Goal: Information Seeking & Learning: Find specific fact

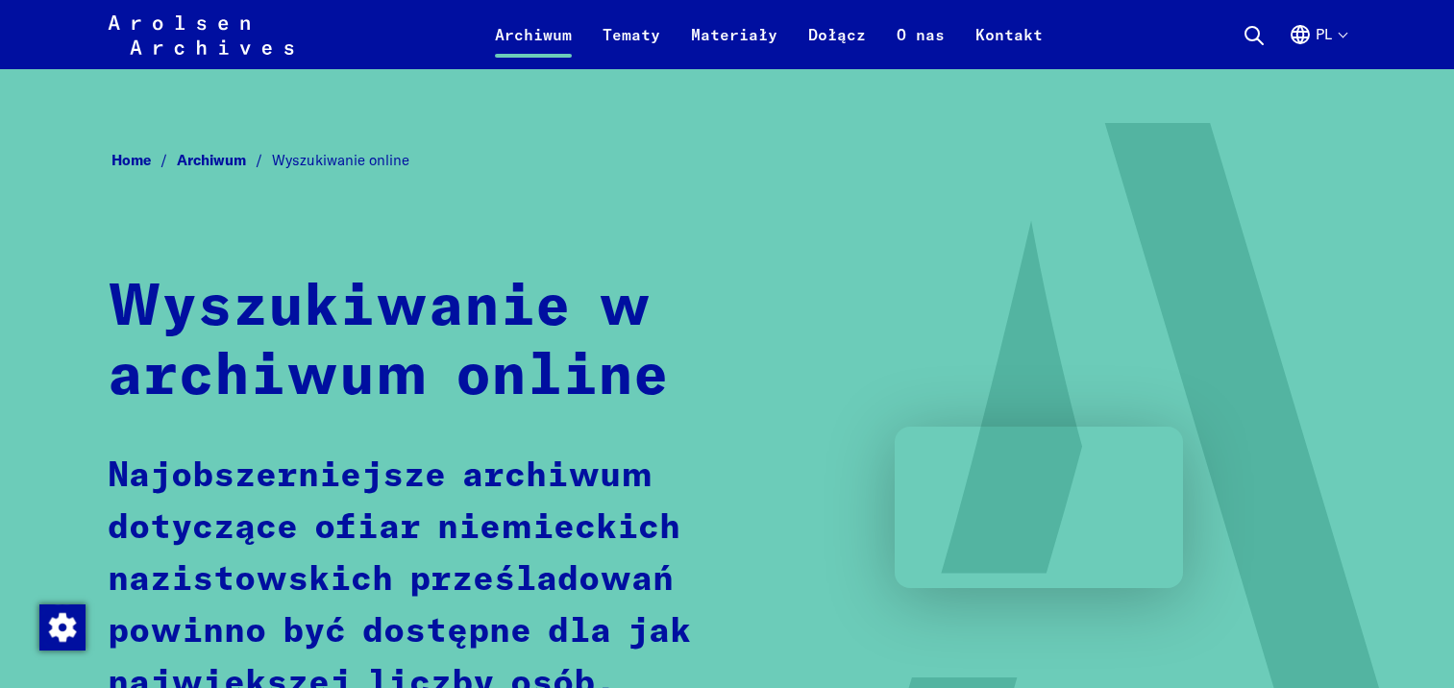
scroll to position [1153, 0]
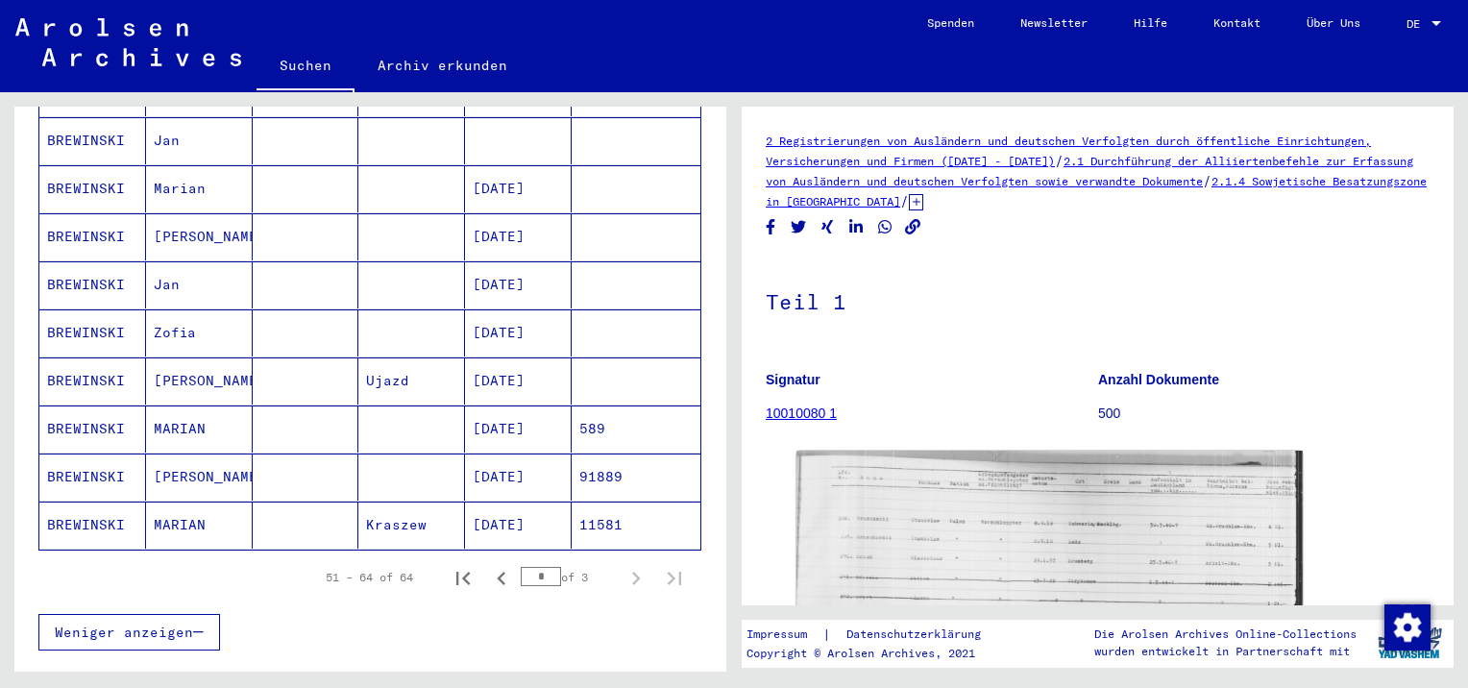
scroll to position [544, 0]
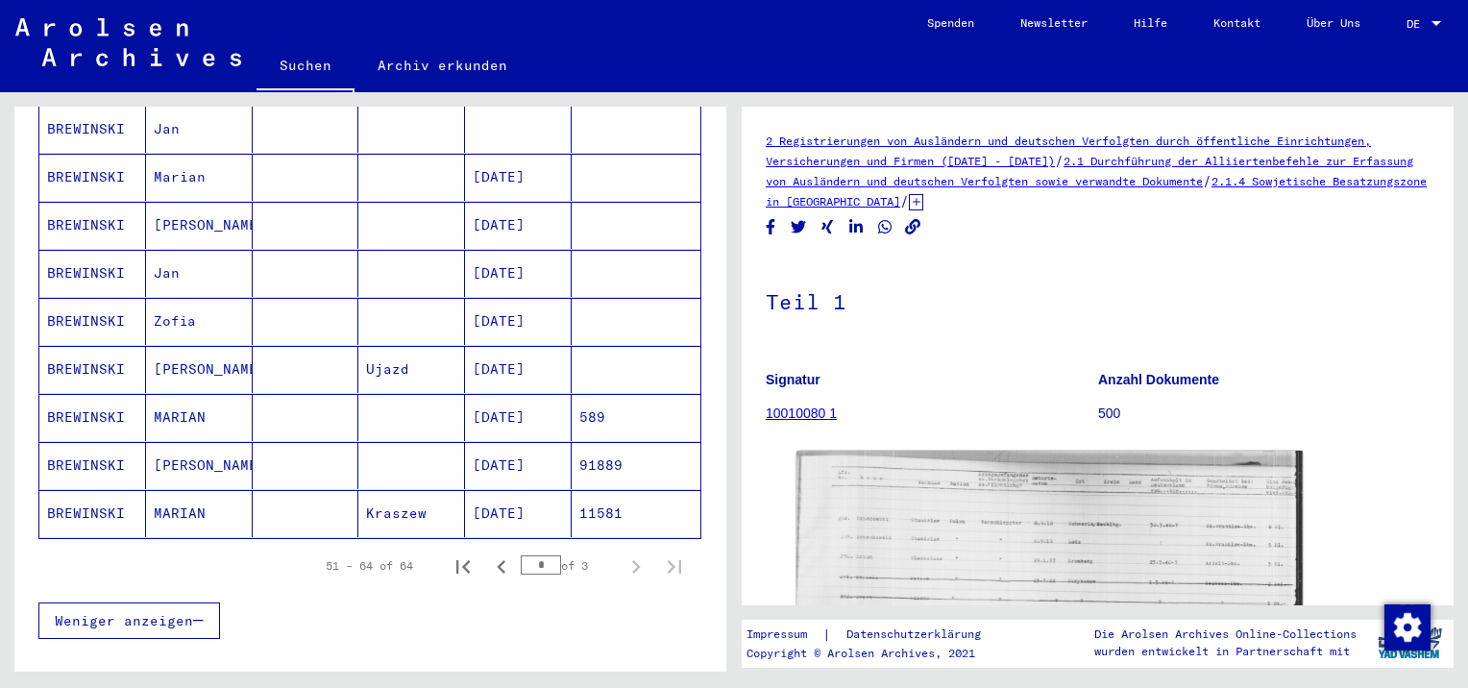
click at [85, 442] on mat-cell "BREWINSKI" at bounding box center [92, 465] width 107 height 47
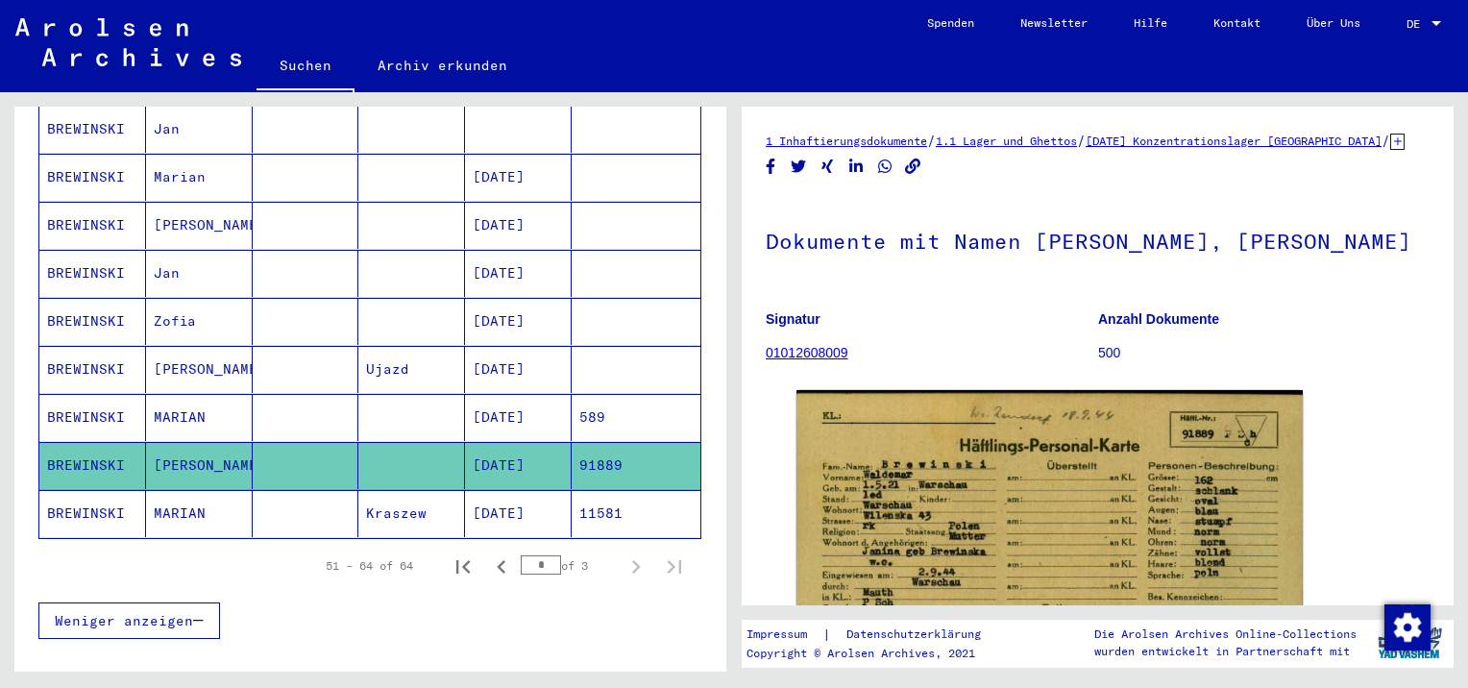
click at [94, 394] on mat-cell "BREWINSKI" at bounding box center [92, 417] width 107 height 47
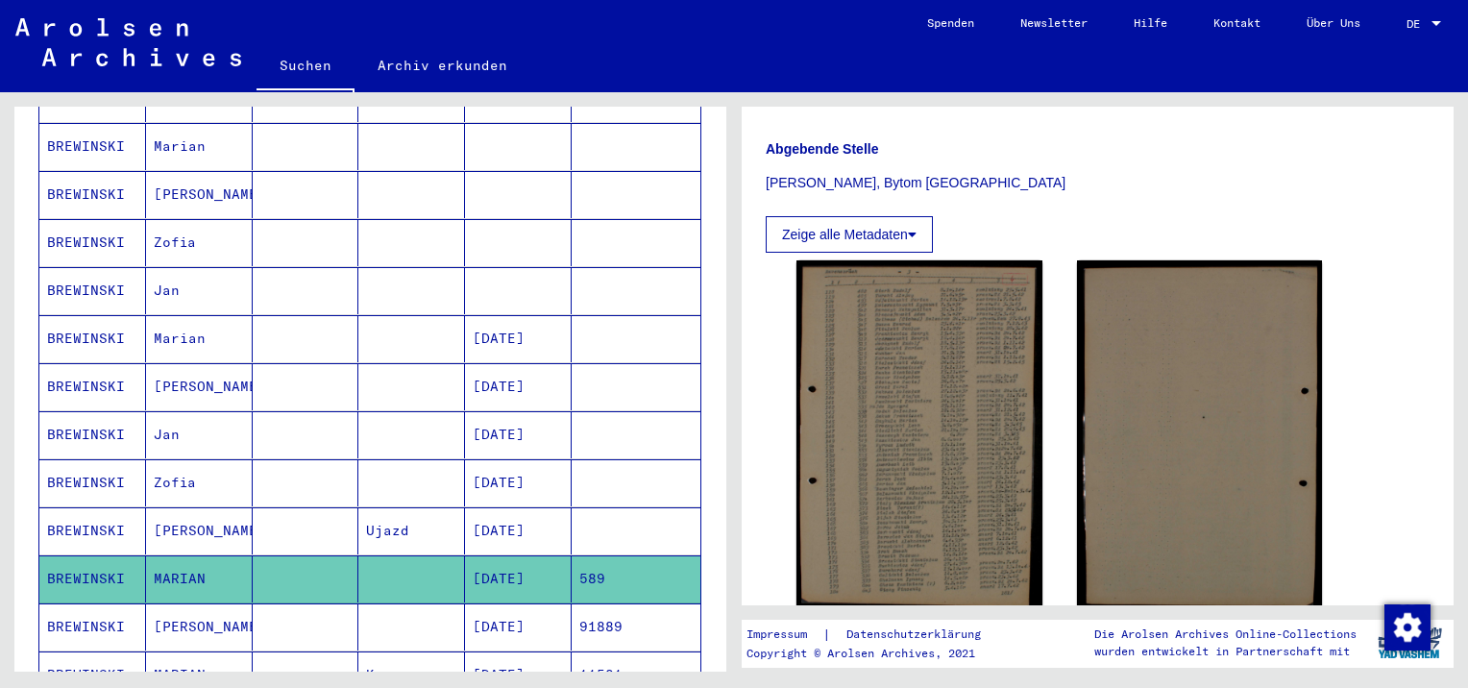
scroll to position [352, 0]
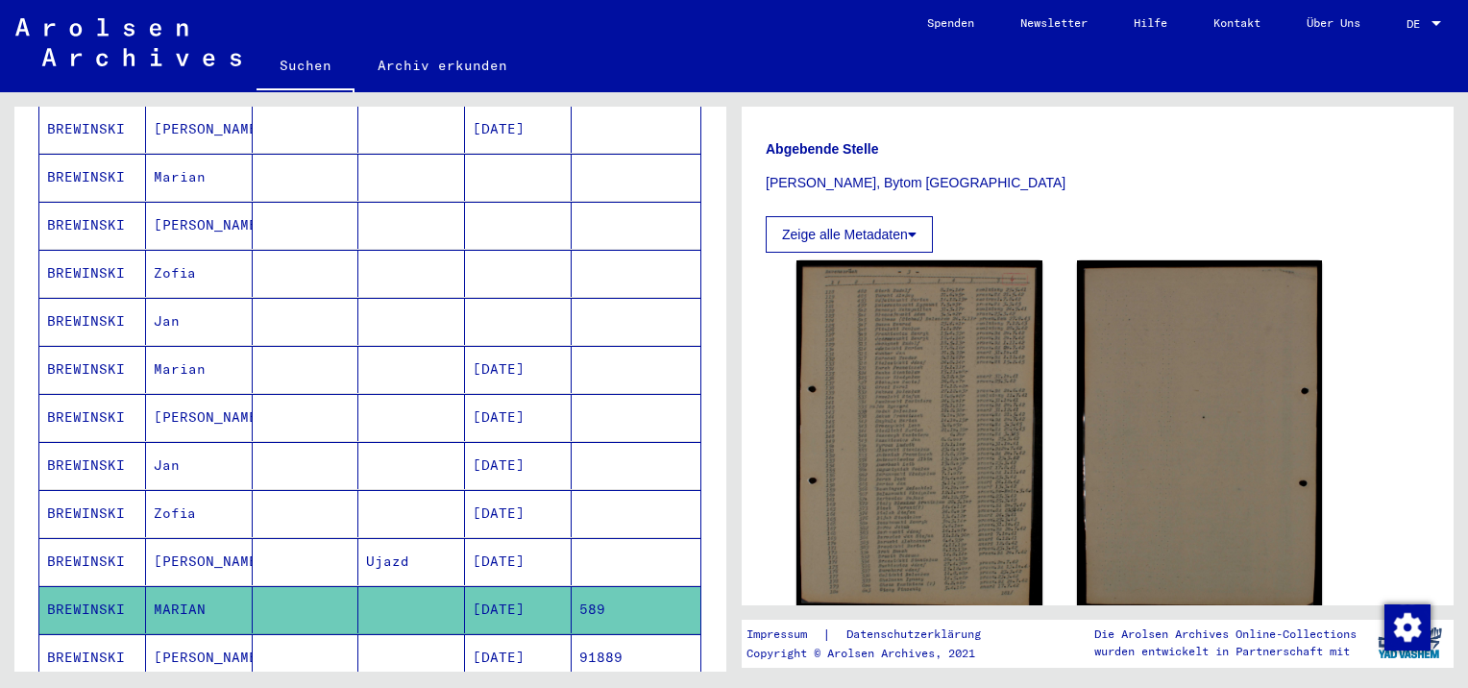
click at [96, 307] on mat-cell "BREWINSKI" at bounding box center [92, 321] width 107 height 47
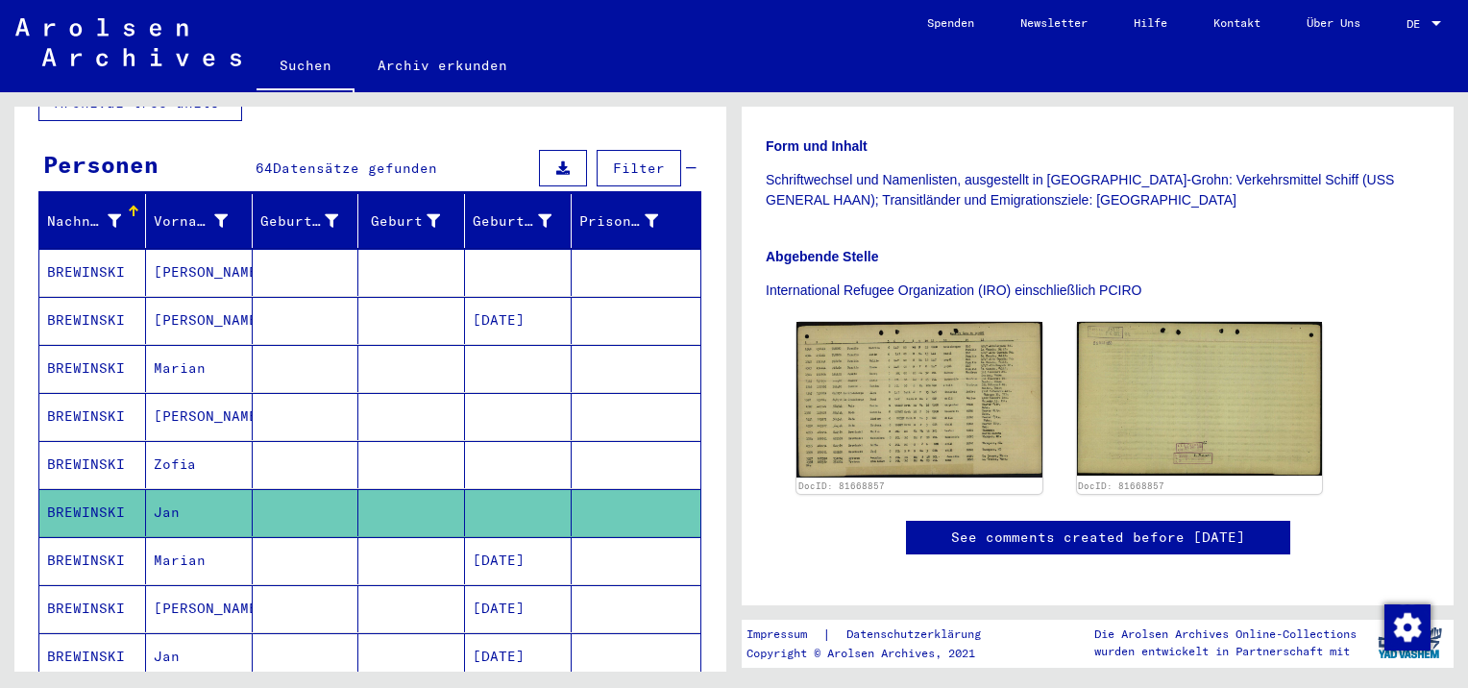
scroll to position [159, 0]
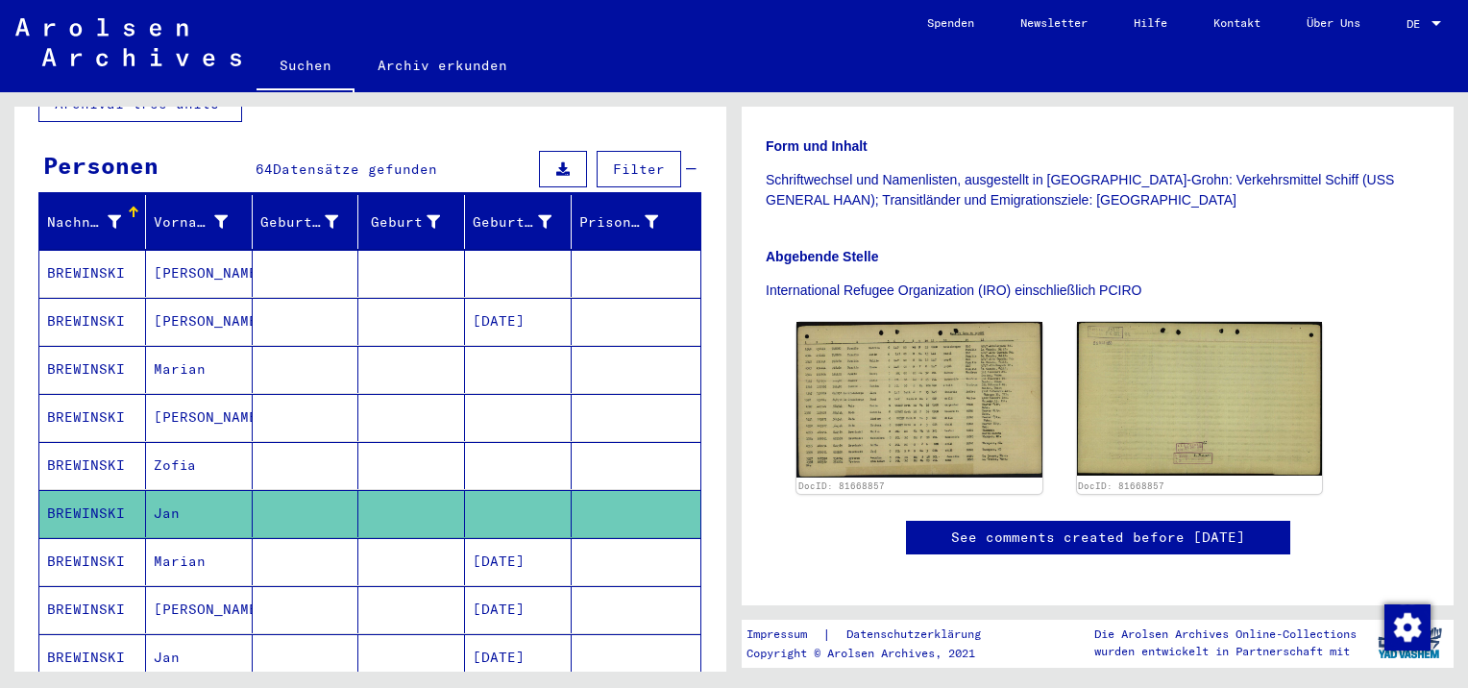
click at [204, 350] on mat-cell "Marian" at bounding box center [199, 369] width 107 height 47
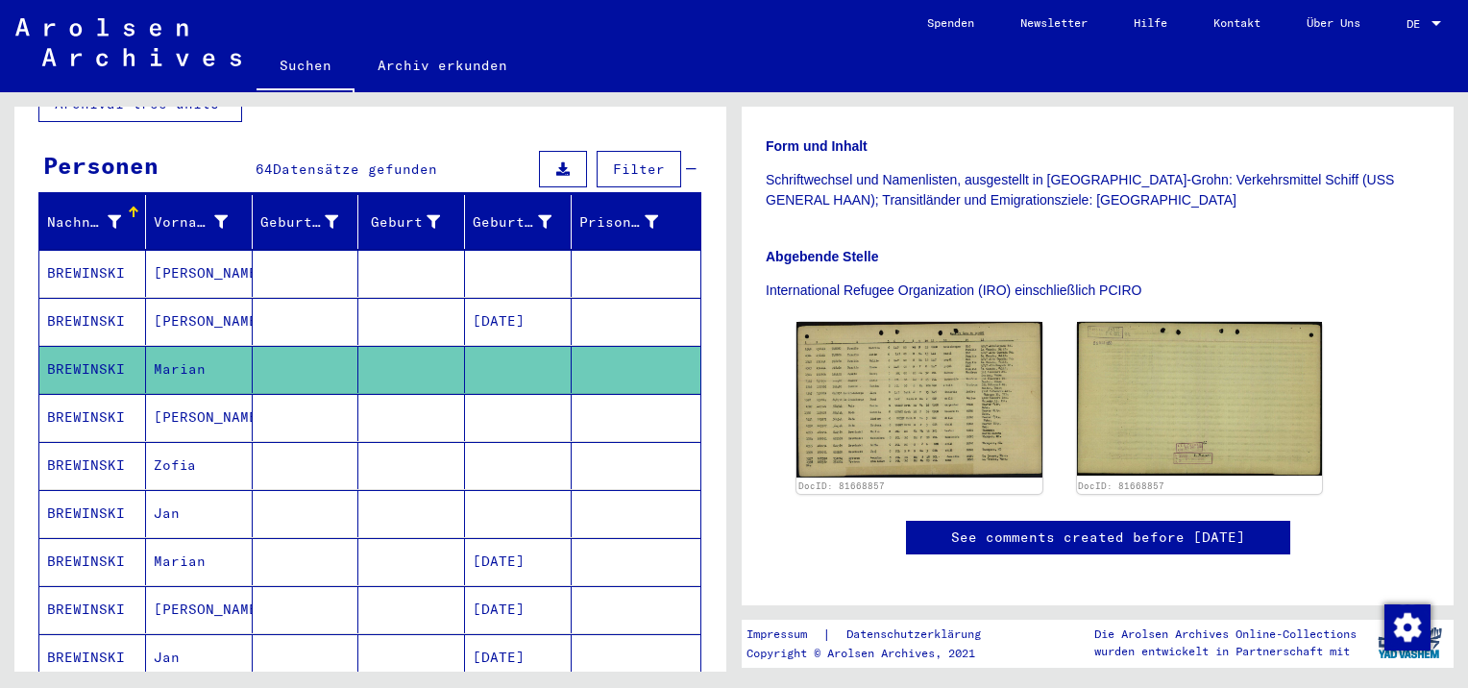
click at [207, 298] on mat-cell "[PERSON_NAME]" at bounding box center [199, 321] width 107 height 47
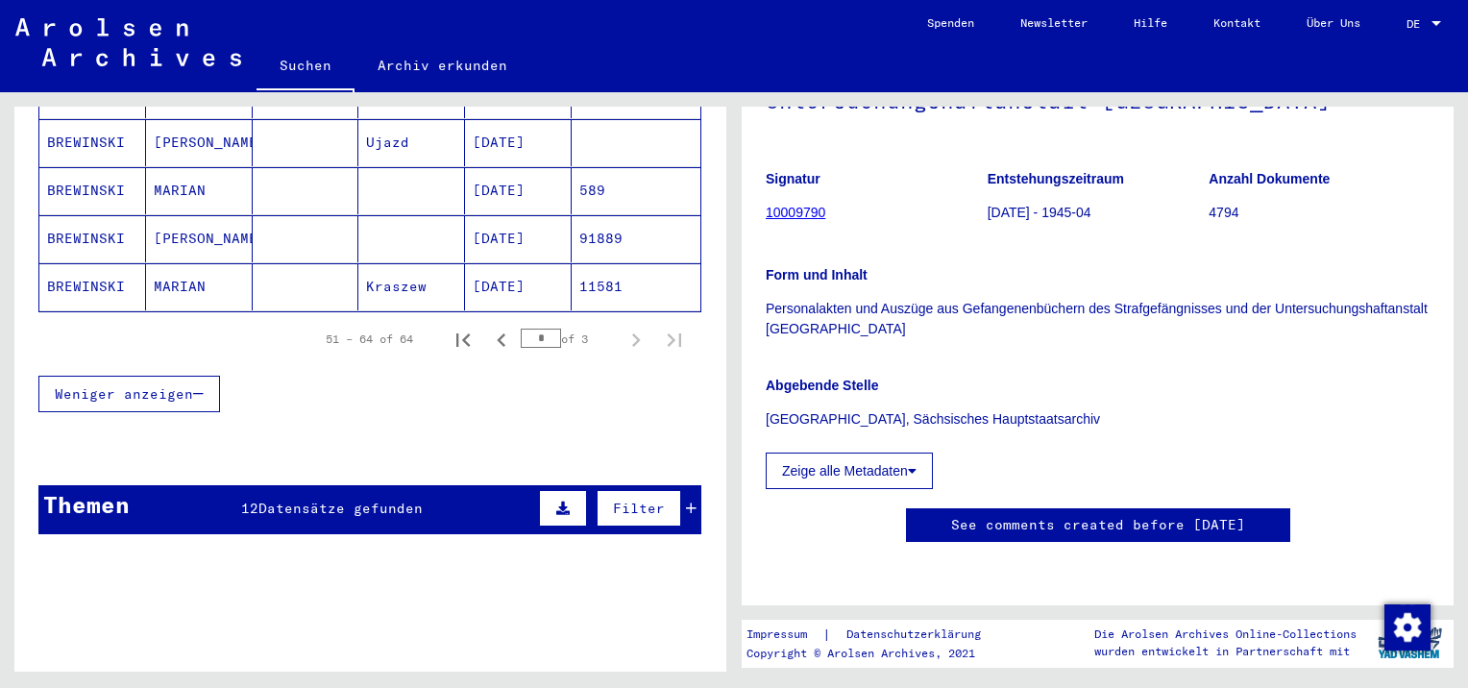
scroll to position [769, 0]
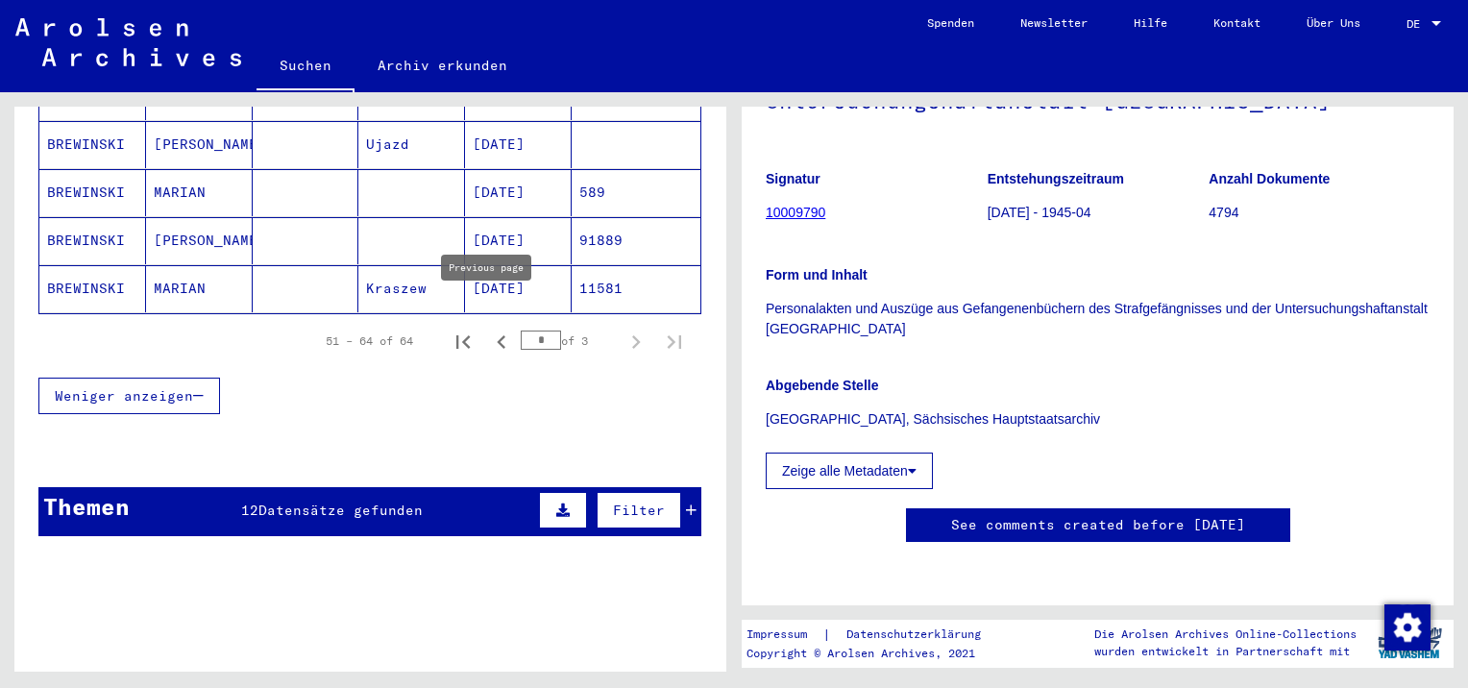
click at [491, 329] on icon "Previous page" at bounding box center [501, 342] width 27 height 27
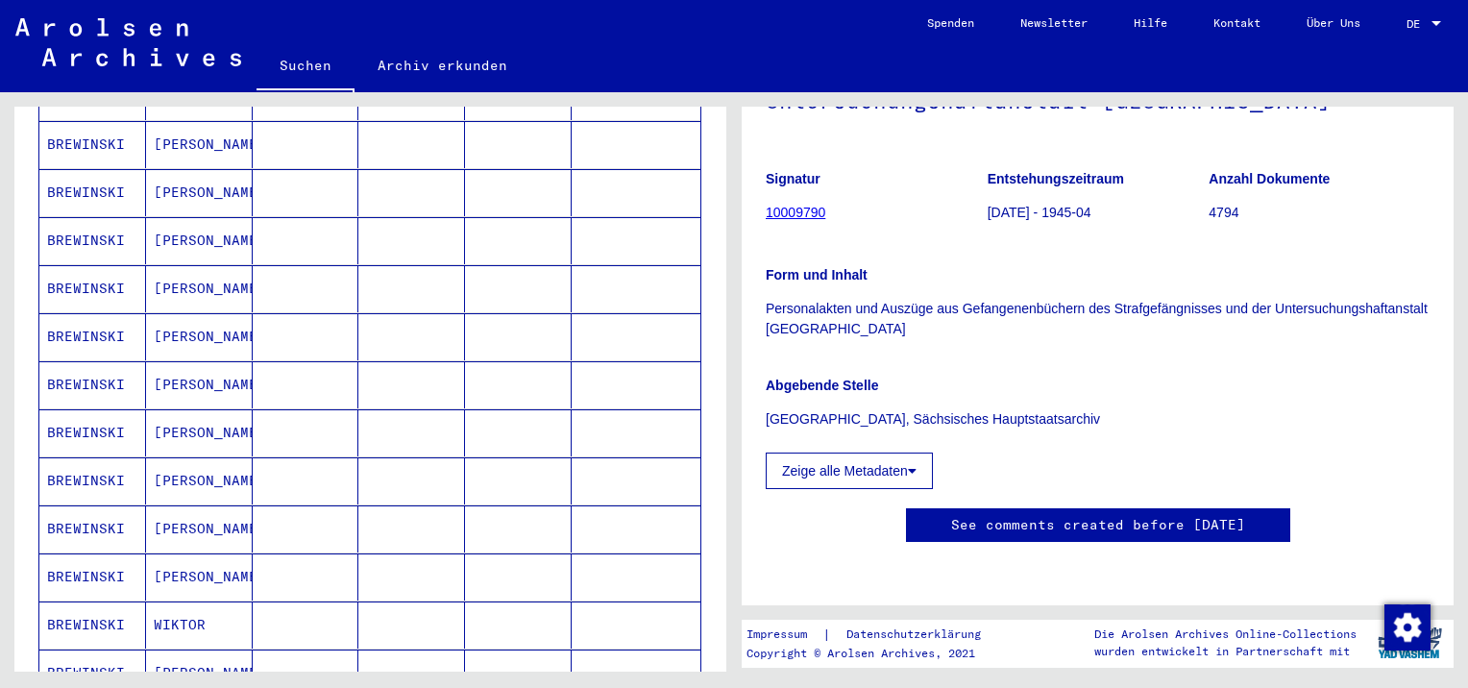
scroll to position [576, 0]
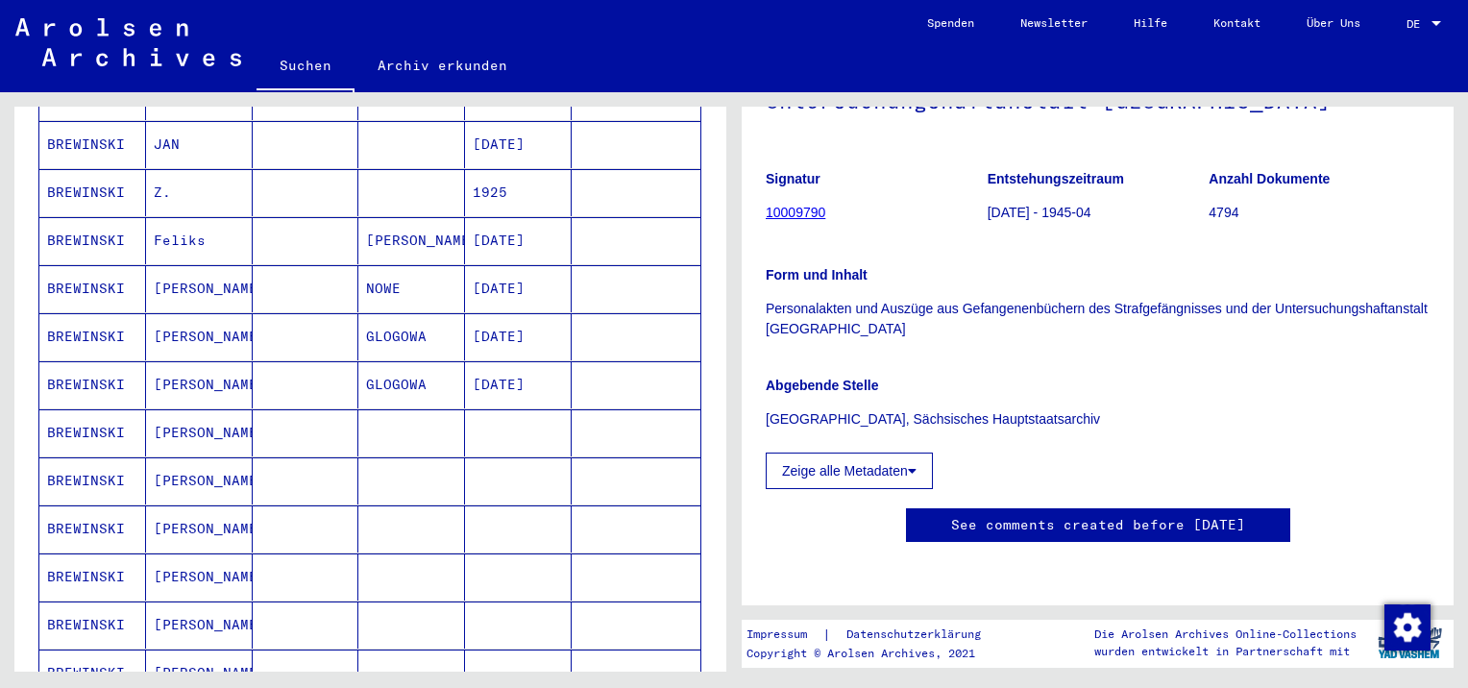
click at [178, 265] on mat-cell "[PERSON_NAME]" at bounding box center [199, 288] width 107 height 47
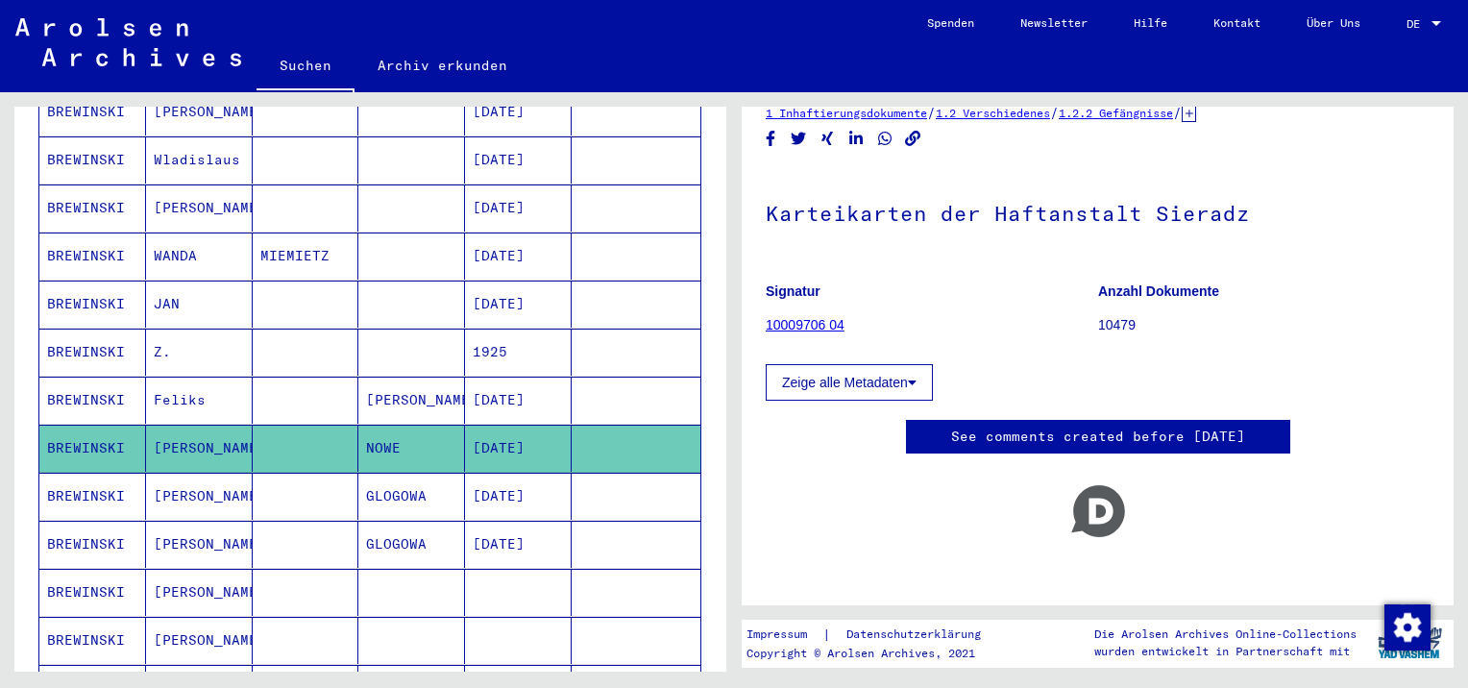
scroll to position [384, 0]
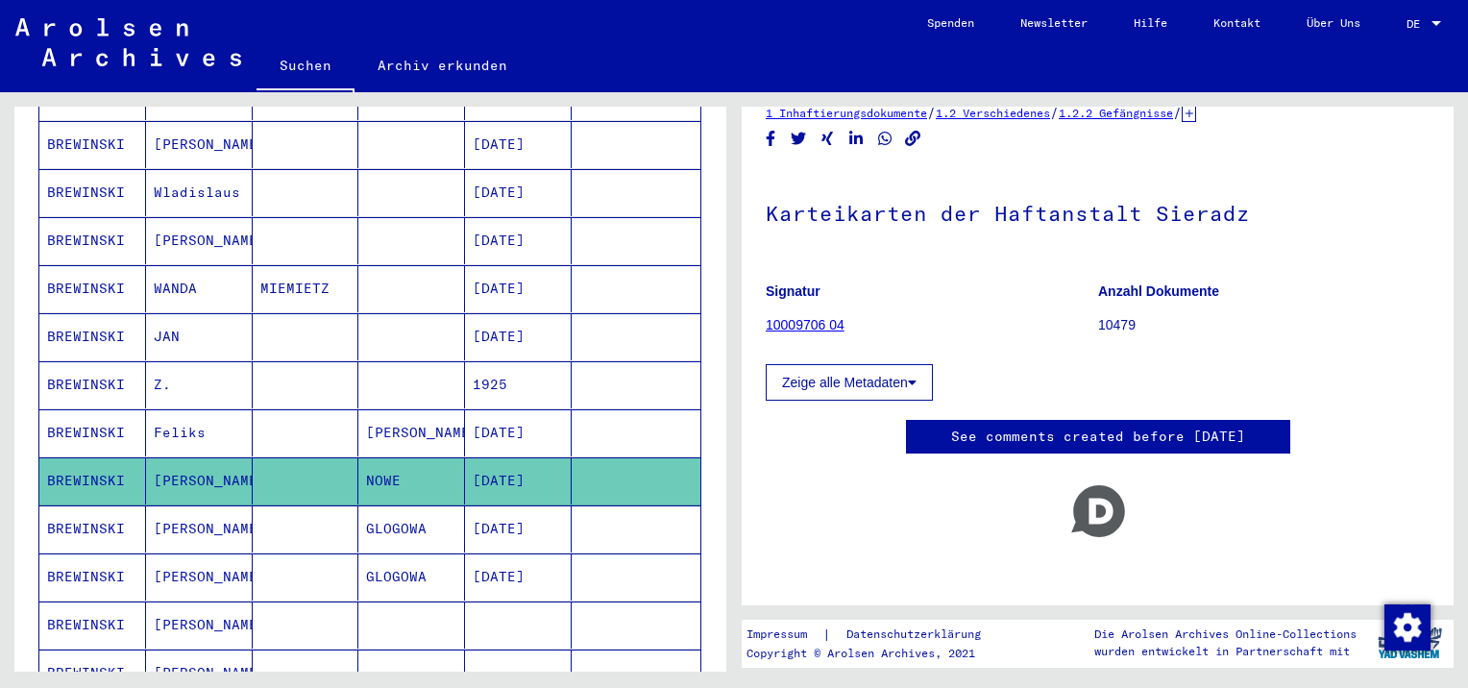
click at [200, 219] on mat-cell "[PERSON_NAME]" at bounding box center [199, 240] width 107 height 47
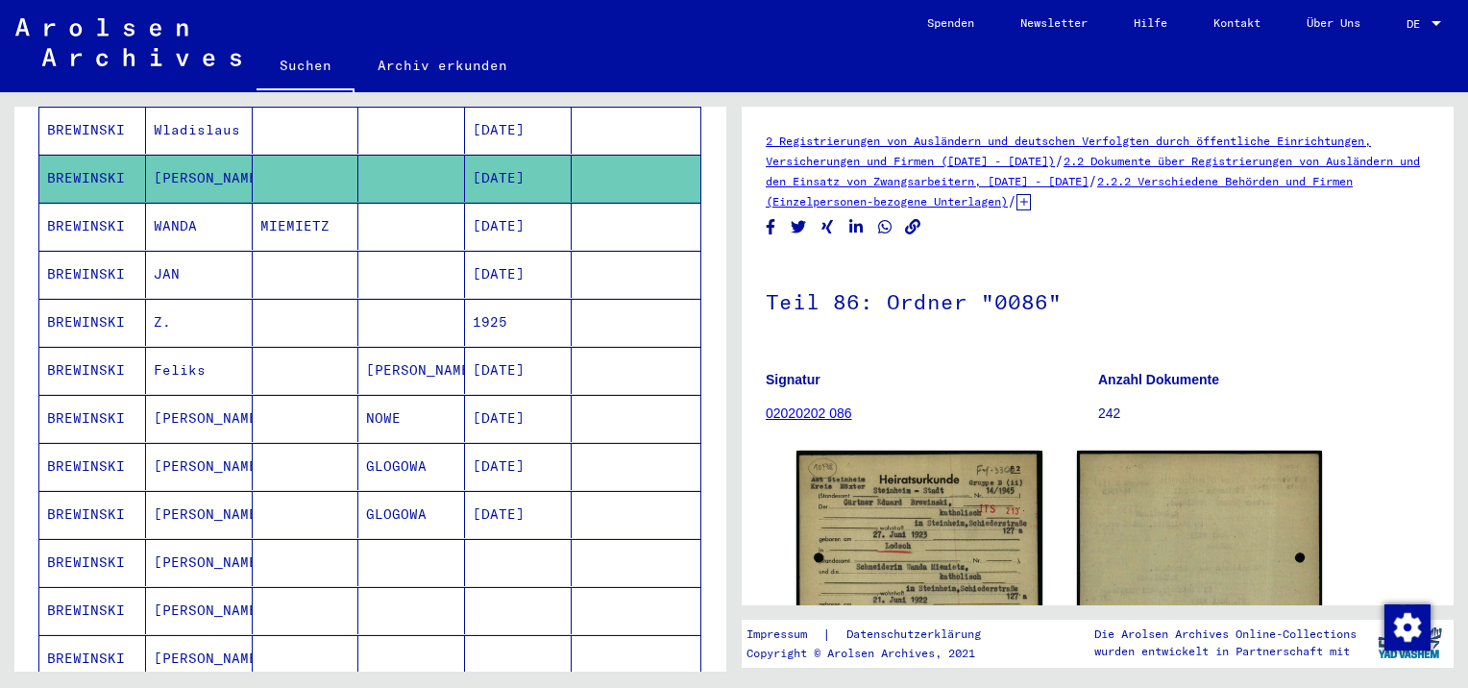
scroll to position [480, 0]
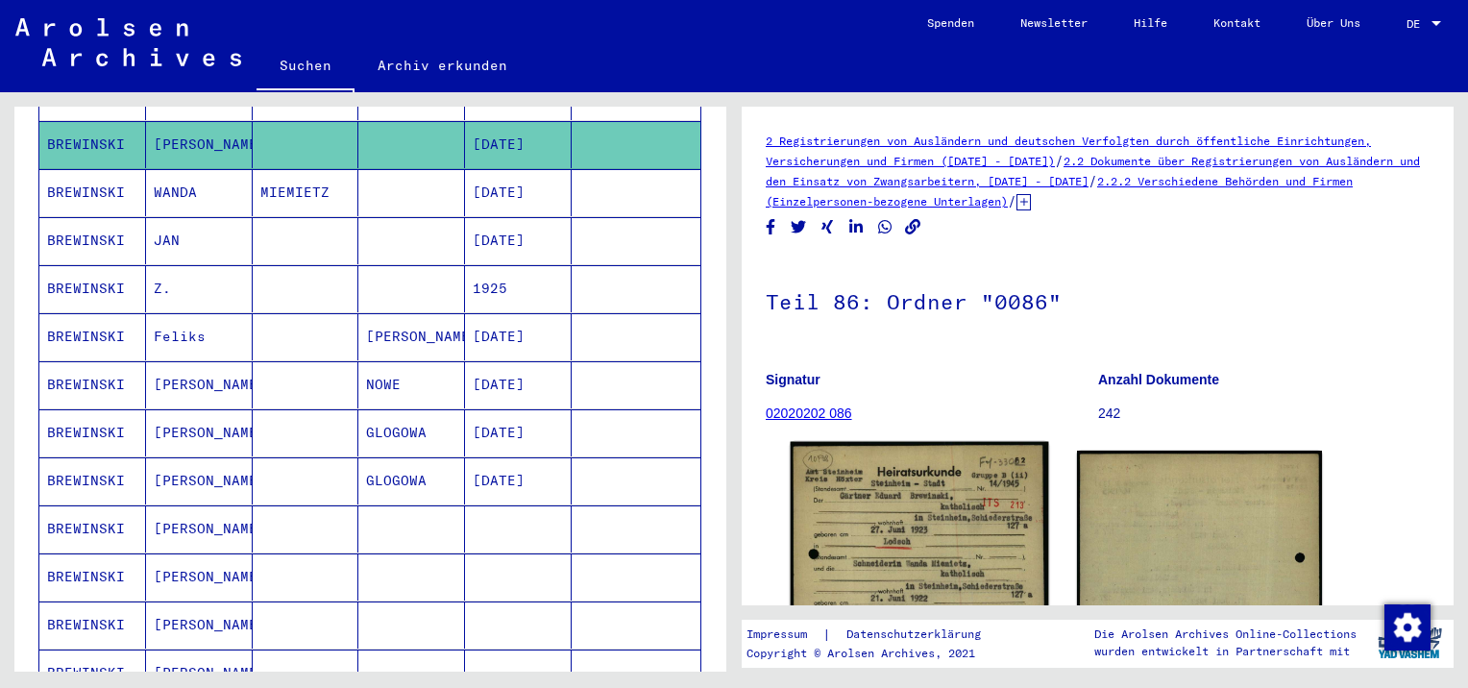
click at [893, 514] on img at bounding box center [919, 622] width 257 height 360
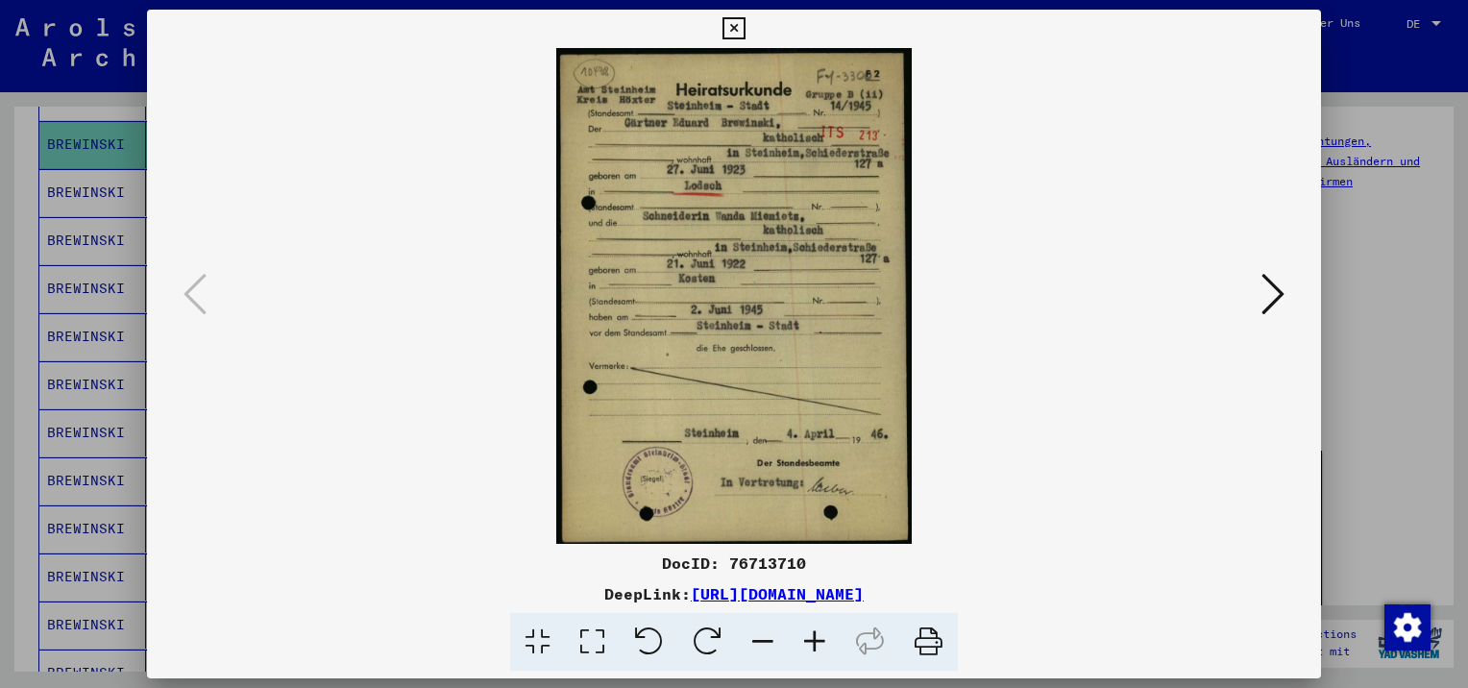
click at [734, 27] on icon at bounding box center [733, 28] width 22 height 23
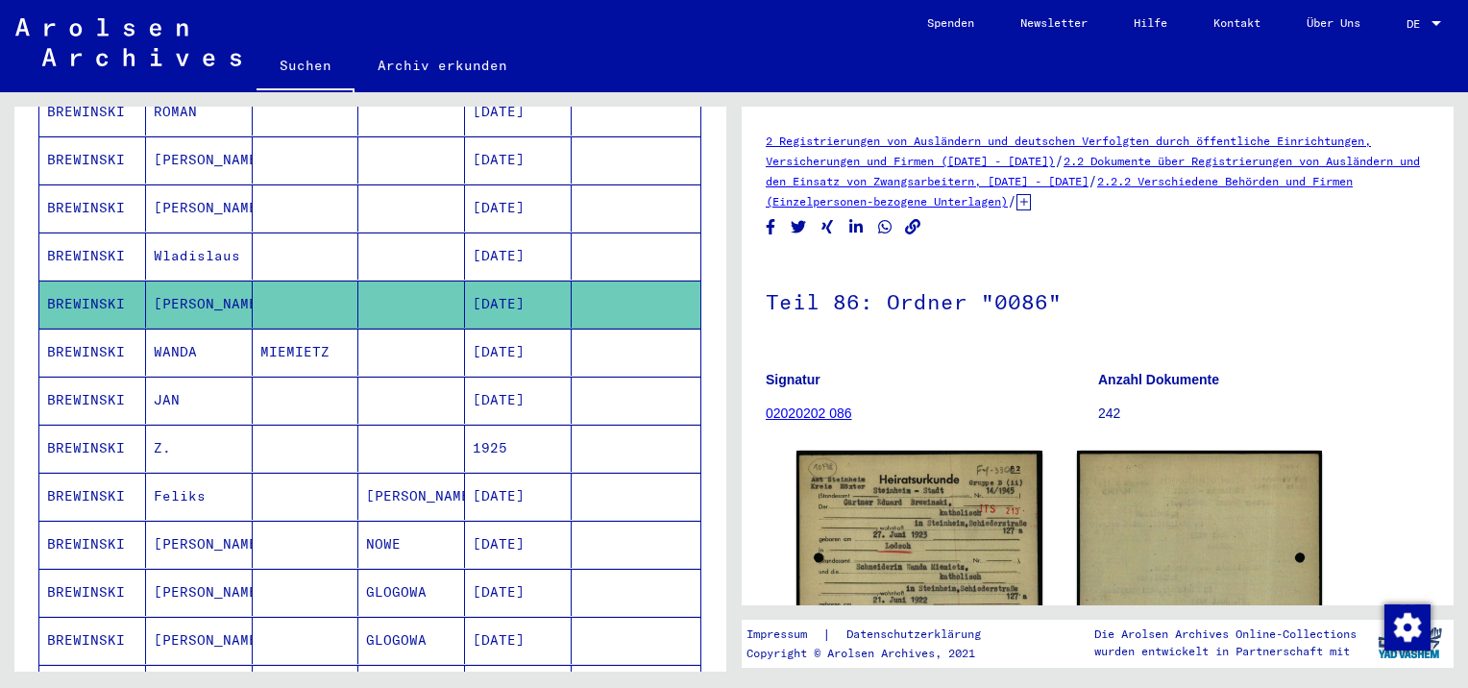
scroll to position [288, 0]
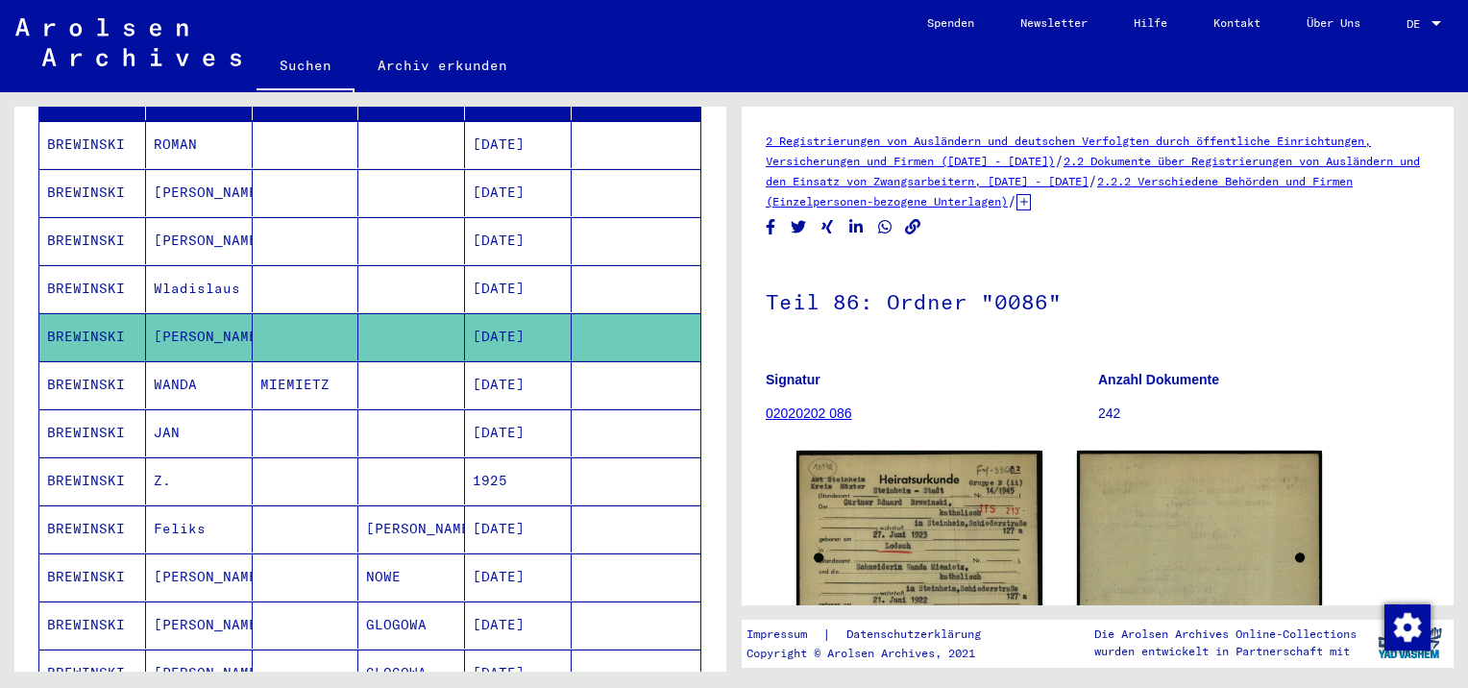
click at [185, 313] on mat-cell "[PERSON_NAME]" at bounding box center [199, 336] width 107 height 47
click at [188, 265] on mat-cell "Wladislaus" at bounding box center [199, 288] width 107 height 47
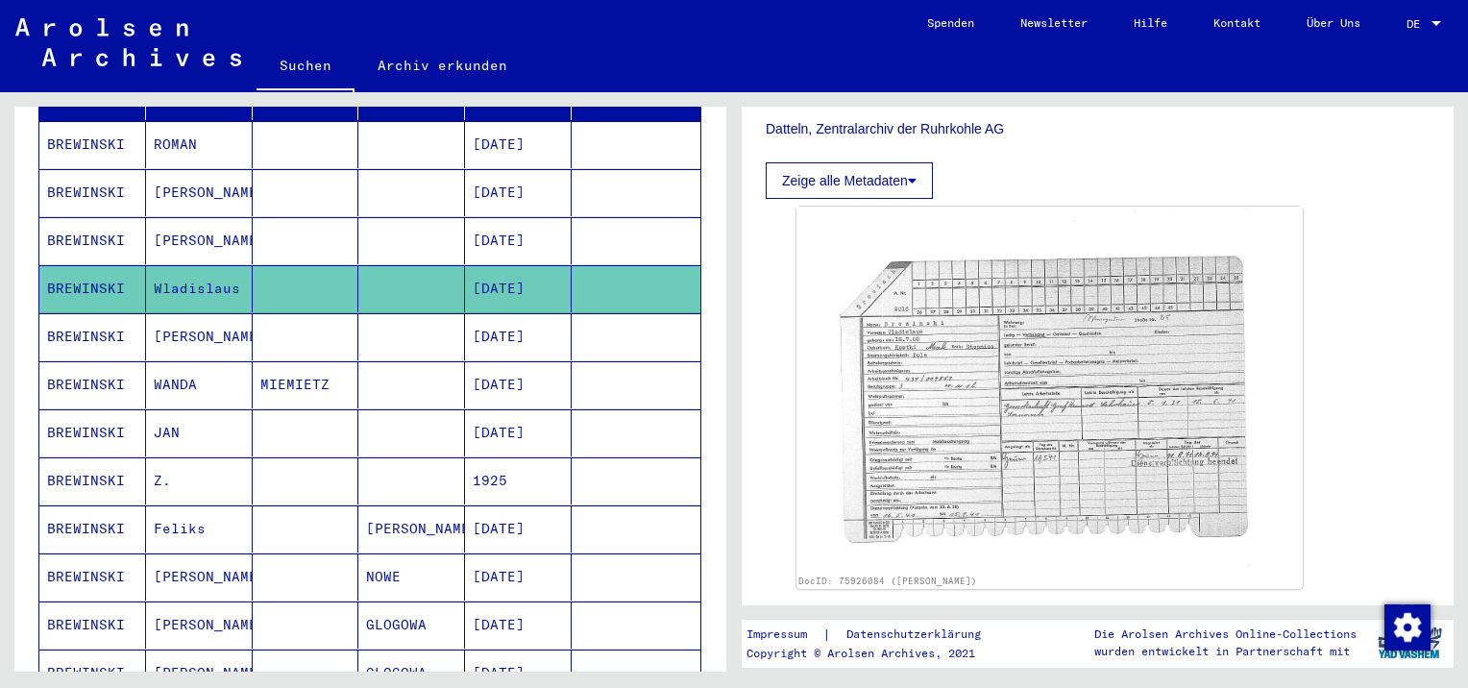
scroll to position [576, 0]
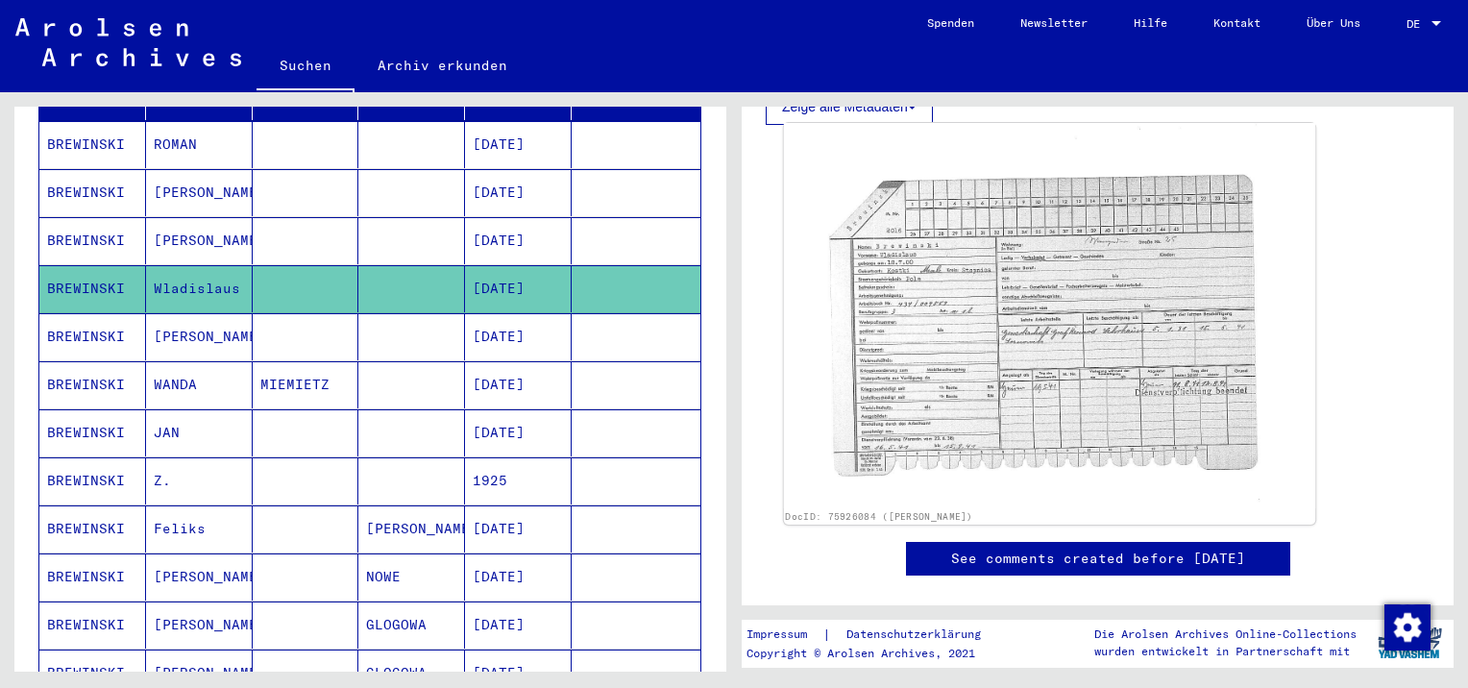
click at [936, 308] on img at bounding box center [1049, 315] width 531 height 385
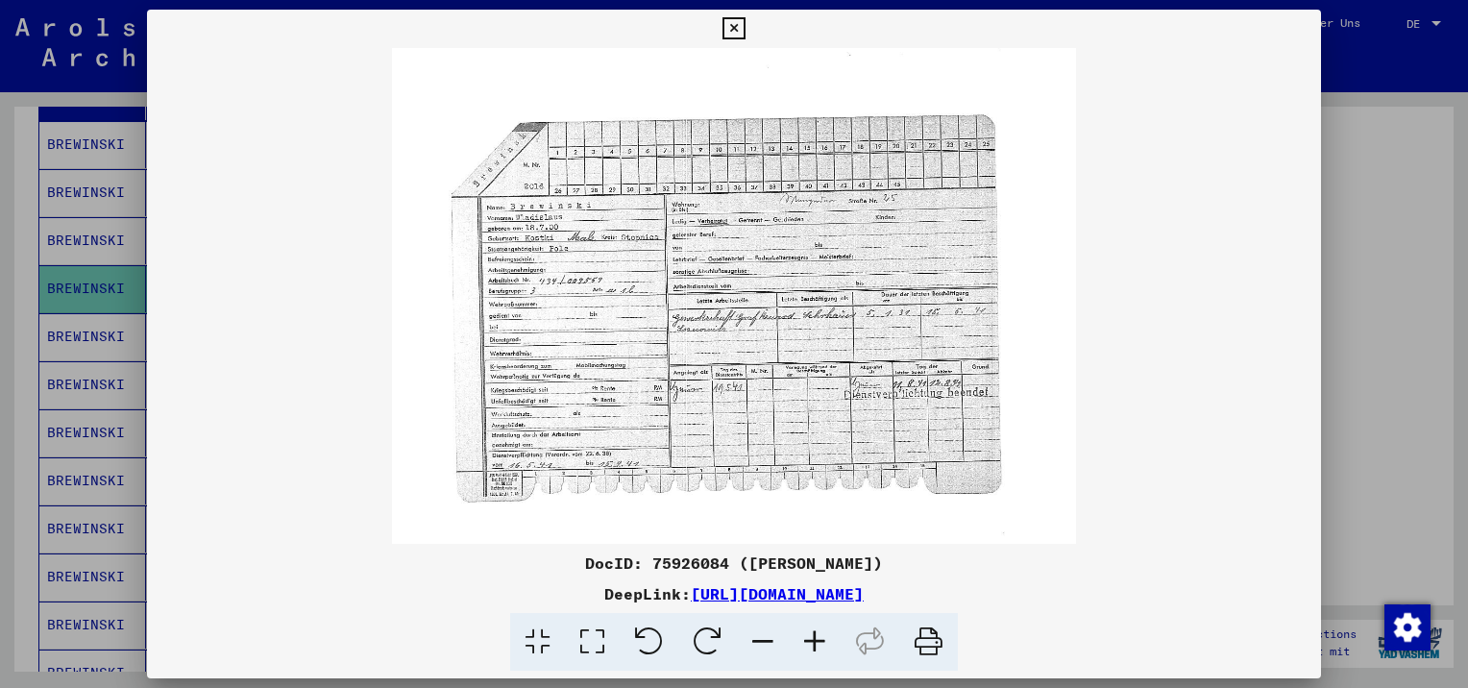
click at [732, 19] on icon at bounding box center [733, 28] width 22 height 23
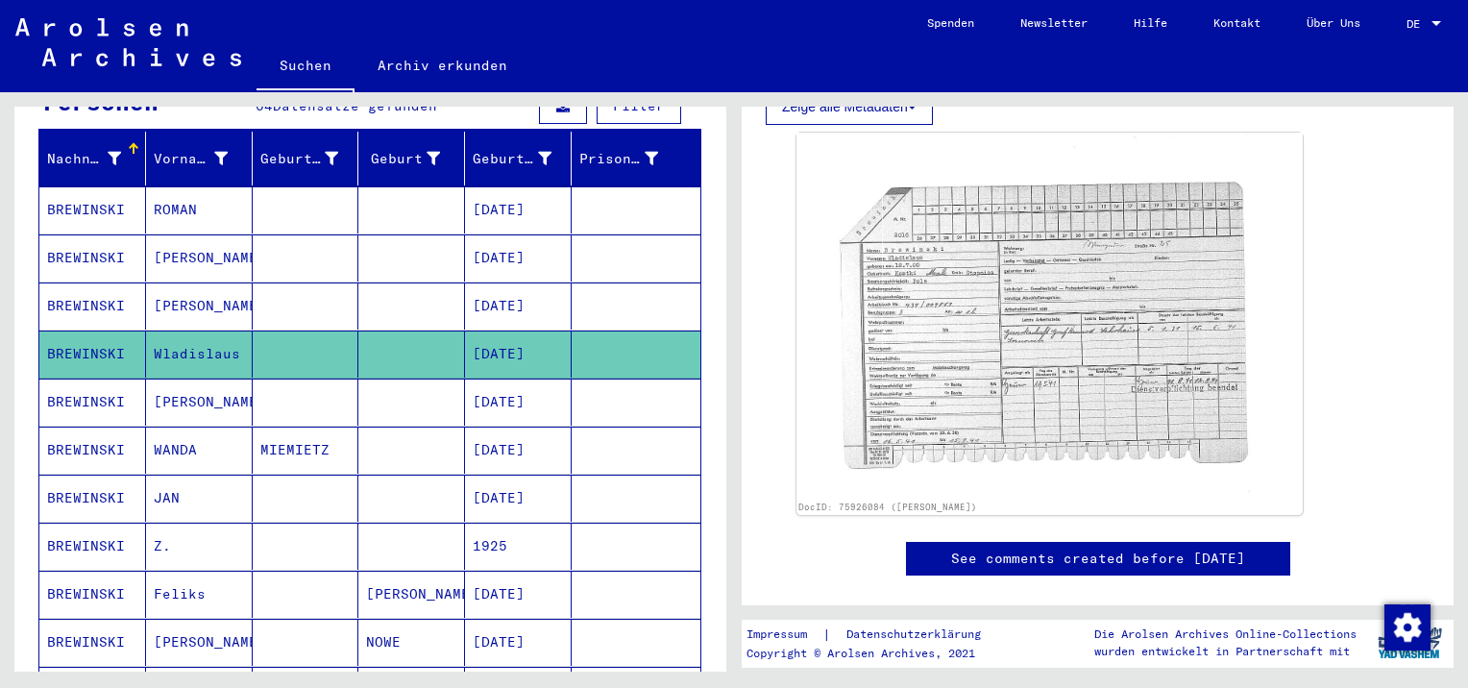
scroll to position [192, 0]
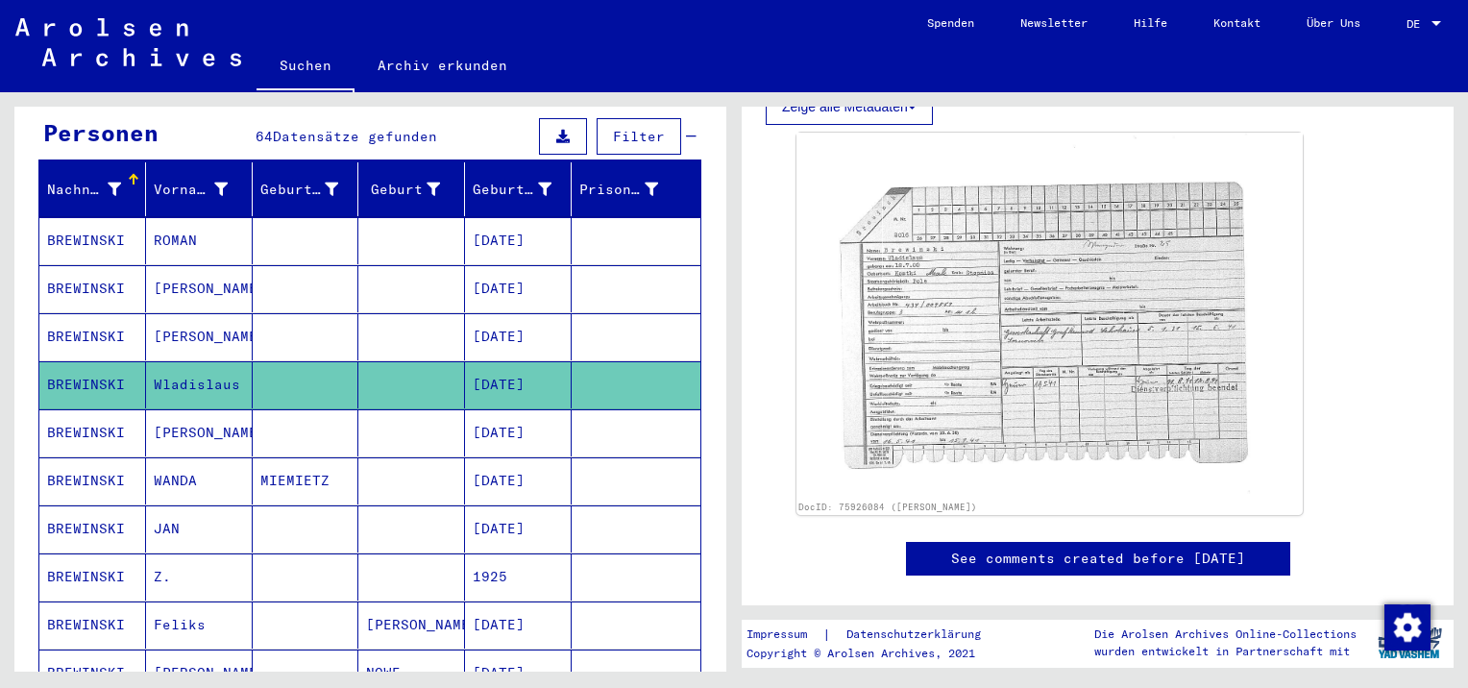
click at [201, 266] on mat-cell "[PERSON_NAME]" at bounding box center [199, 288] width 107 height 47
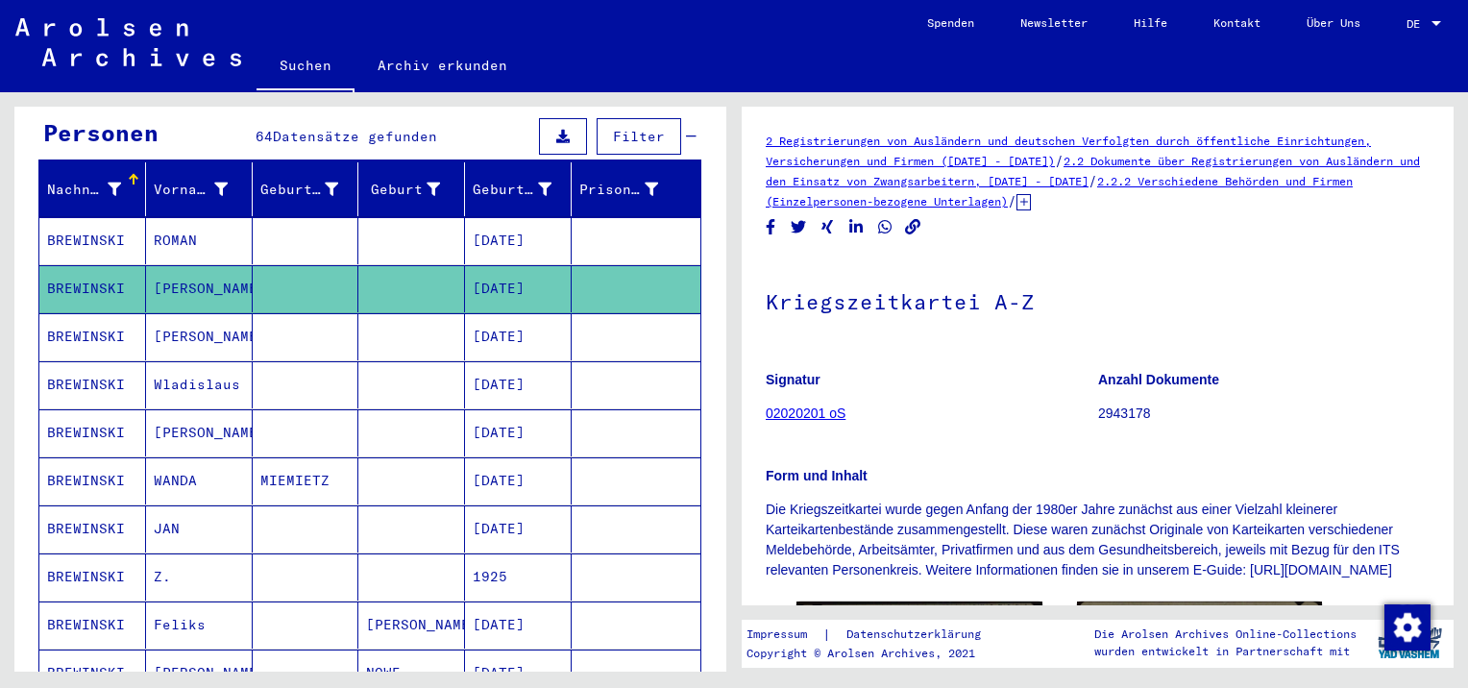
scroll to position [384, 0]
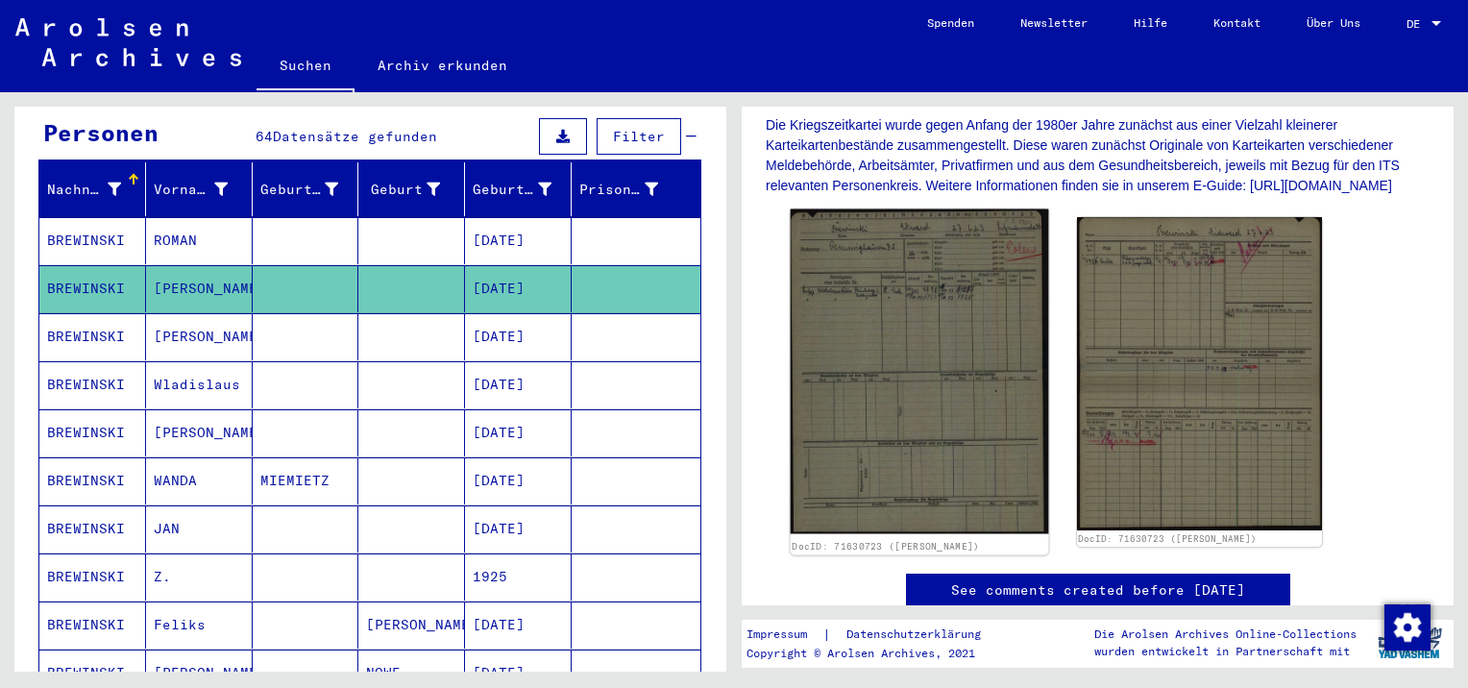
click at [948, 332] on img at bounding box center [919, 371] width 257 height 325
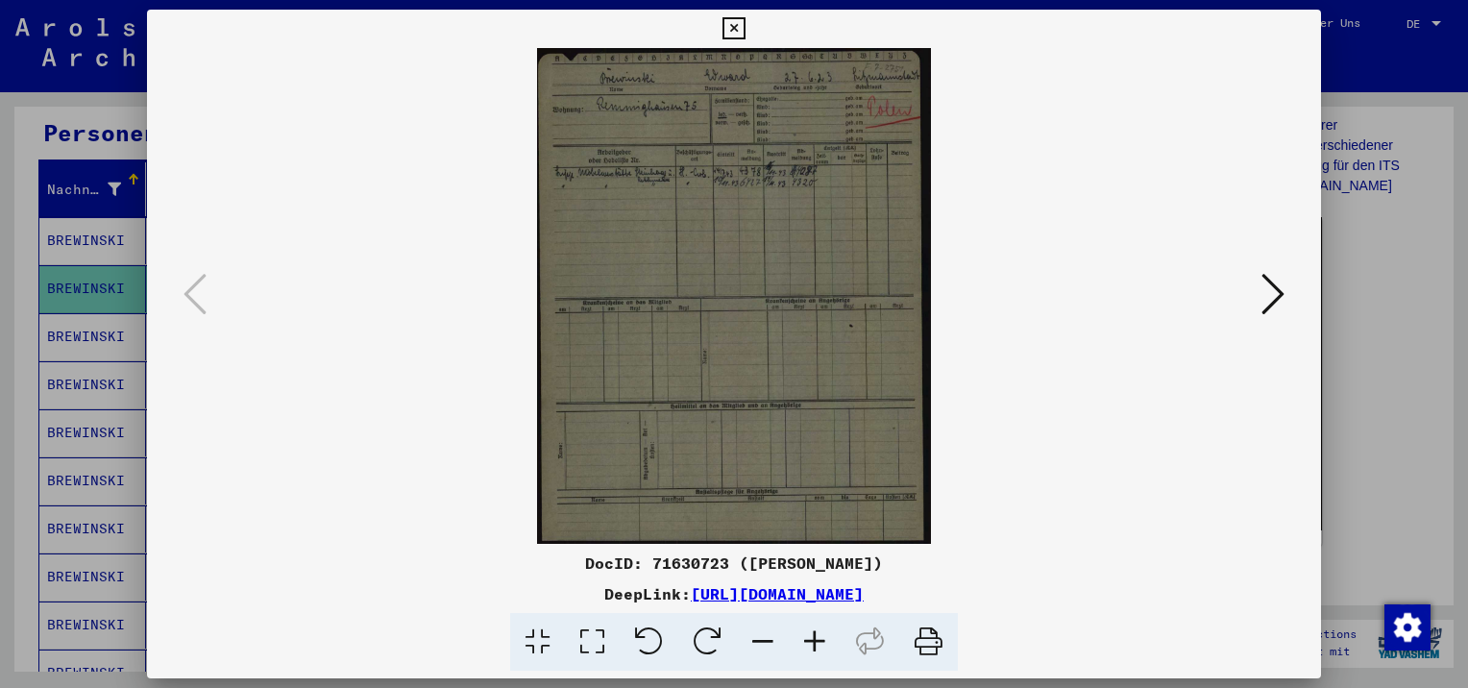
click at [734, 23] on icon at bounding box center [733, 28] width 22 height 23
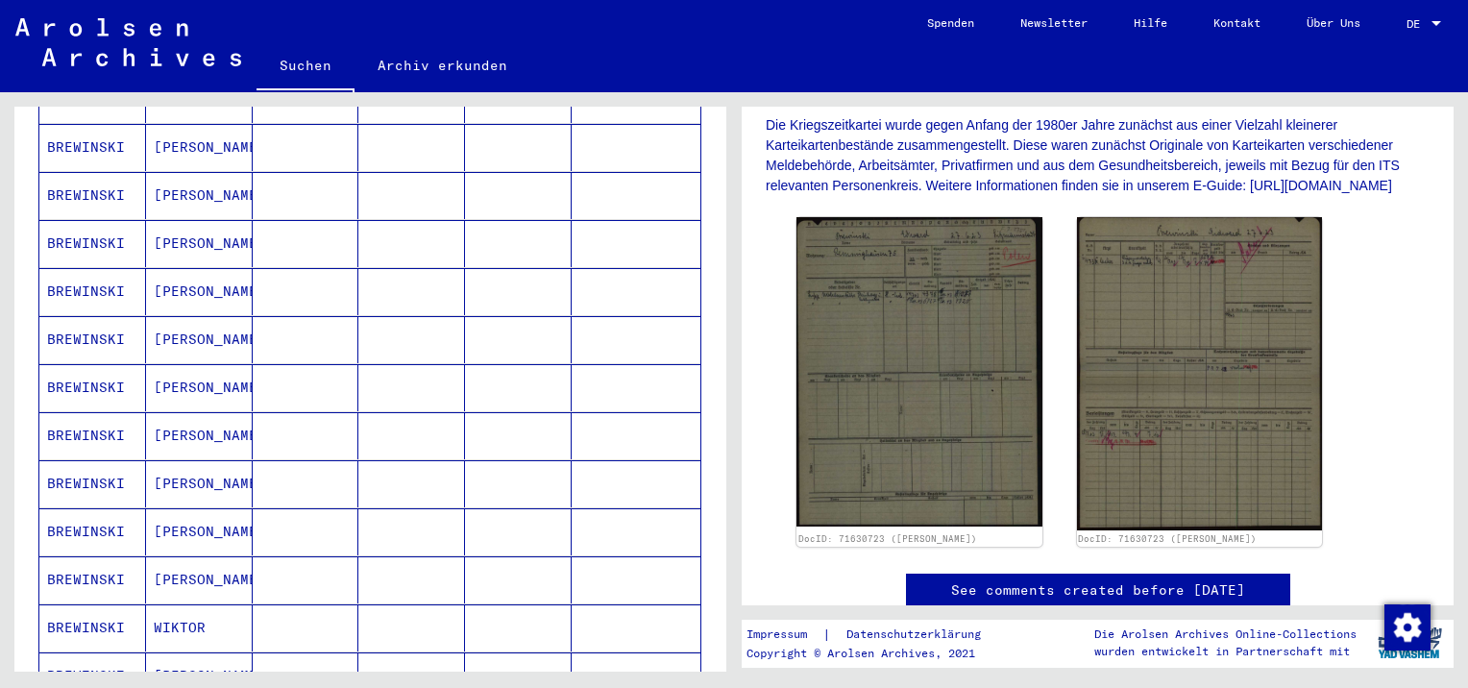
scroll to position [1057, 0]
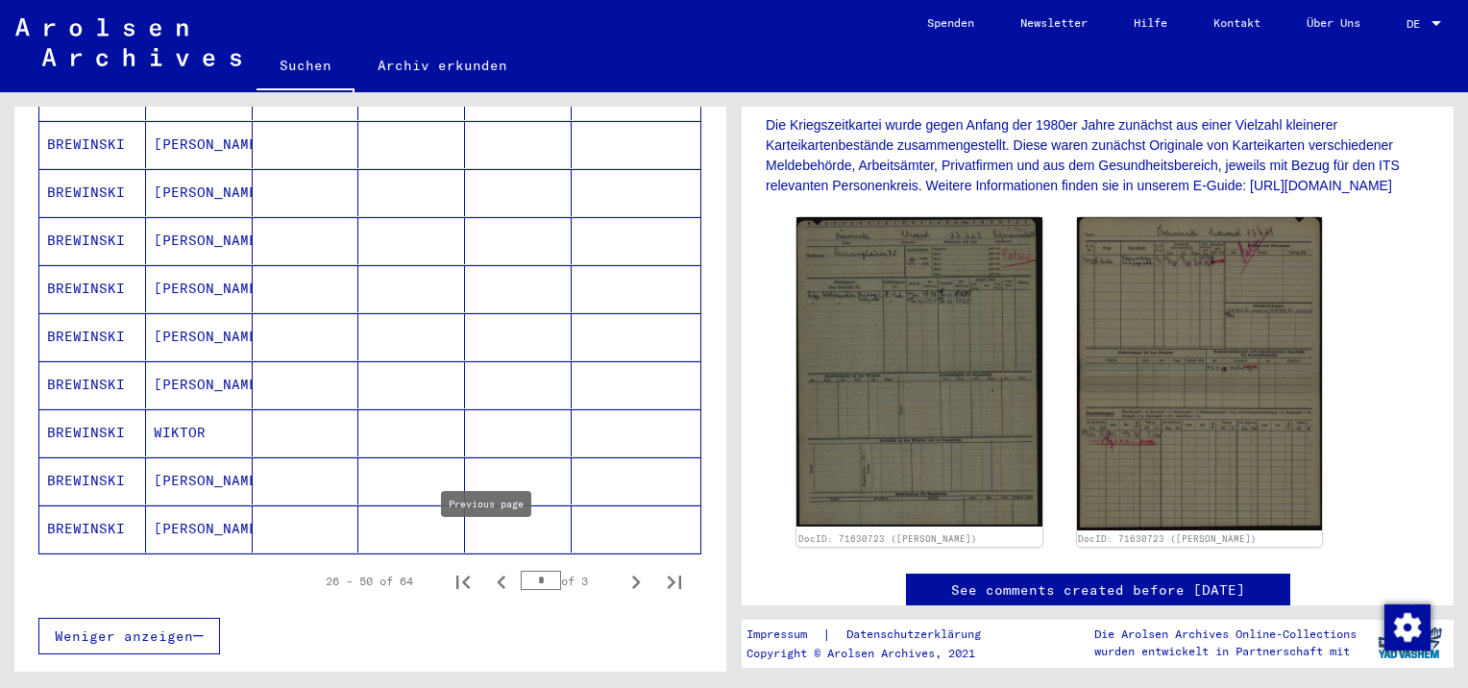
click at [488, 569] on icon "Previous page" at bounding box center [501, 582] width 27 height 27
type input "*"
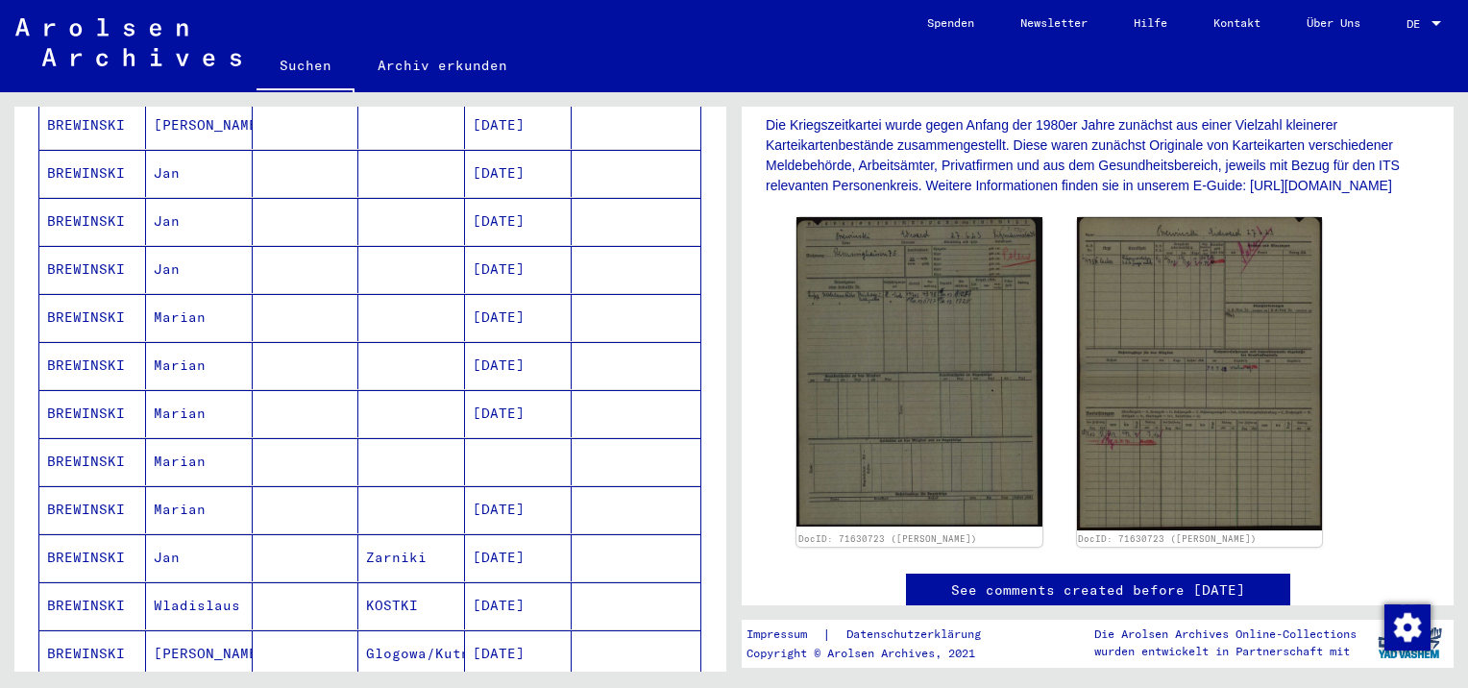
scroll to position [576, 0]
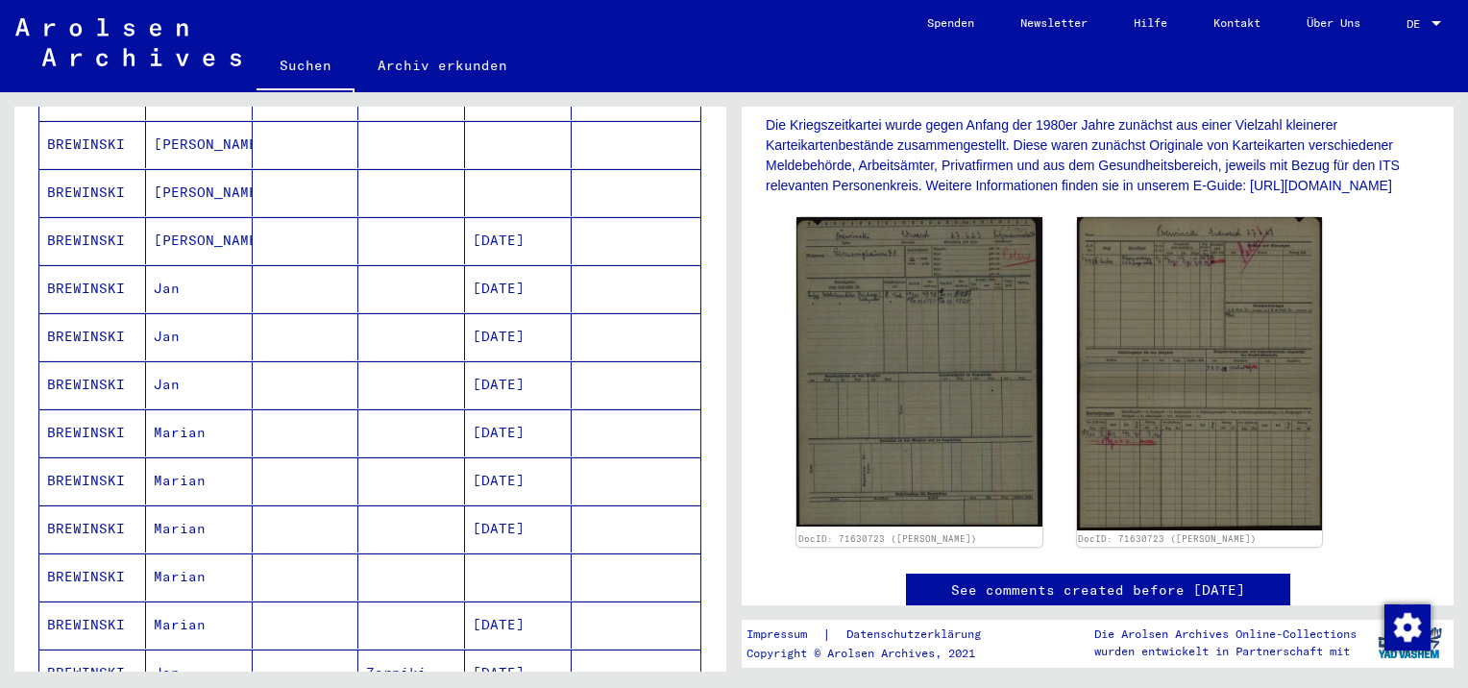
click at [181, 217] on mat-cell "[PERSON_NAME]" at bounding box center [199, 240] width 107 height 47
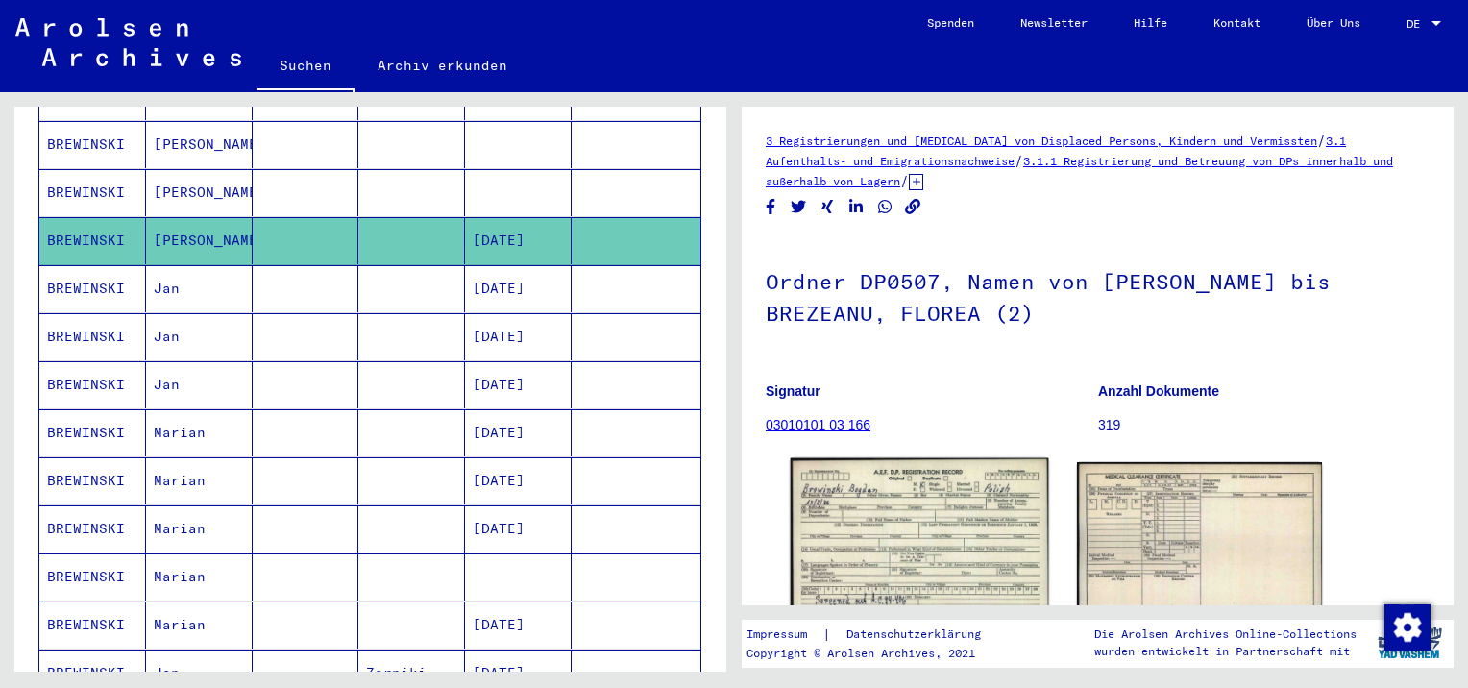
click at [933, 537] on img at bounding box center [919, 538] width 257 height 161
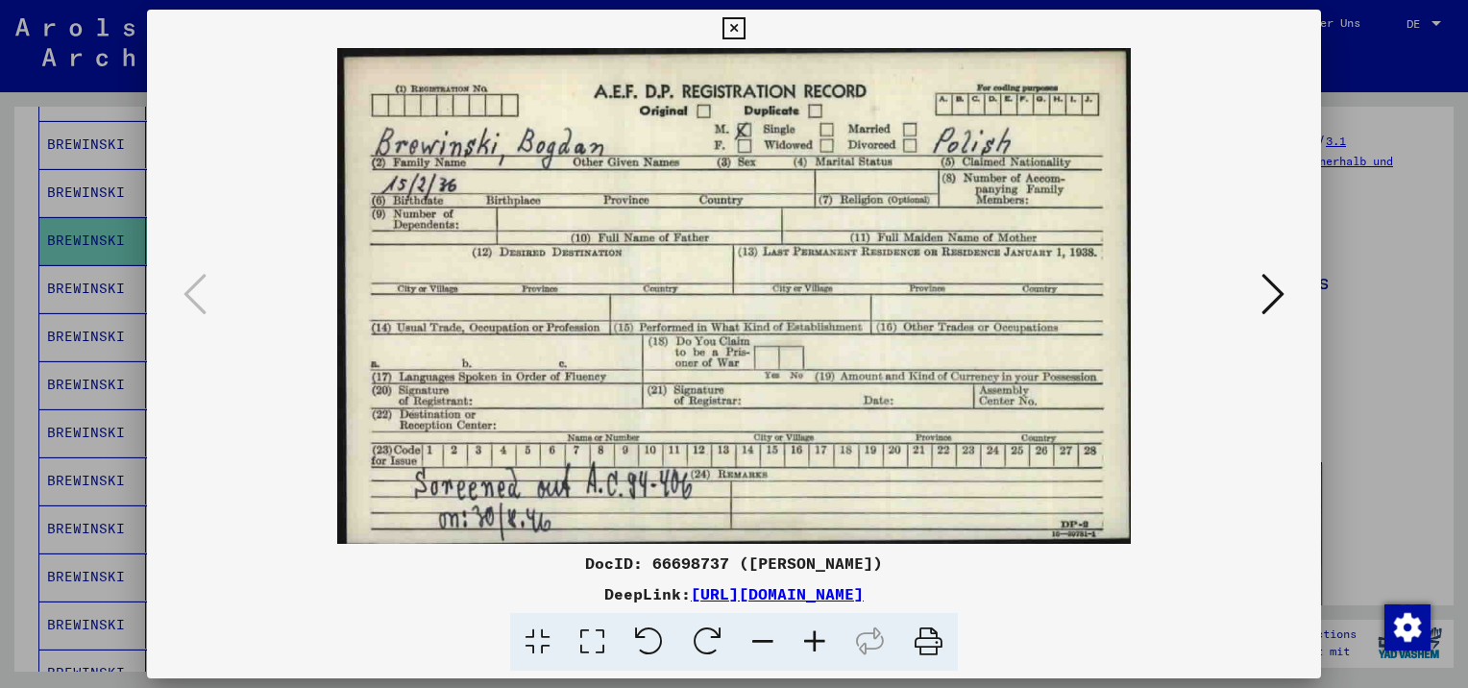
click at [1287, 305] on button at bounding box center [1273, 295] width 35 height 55
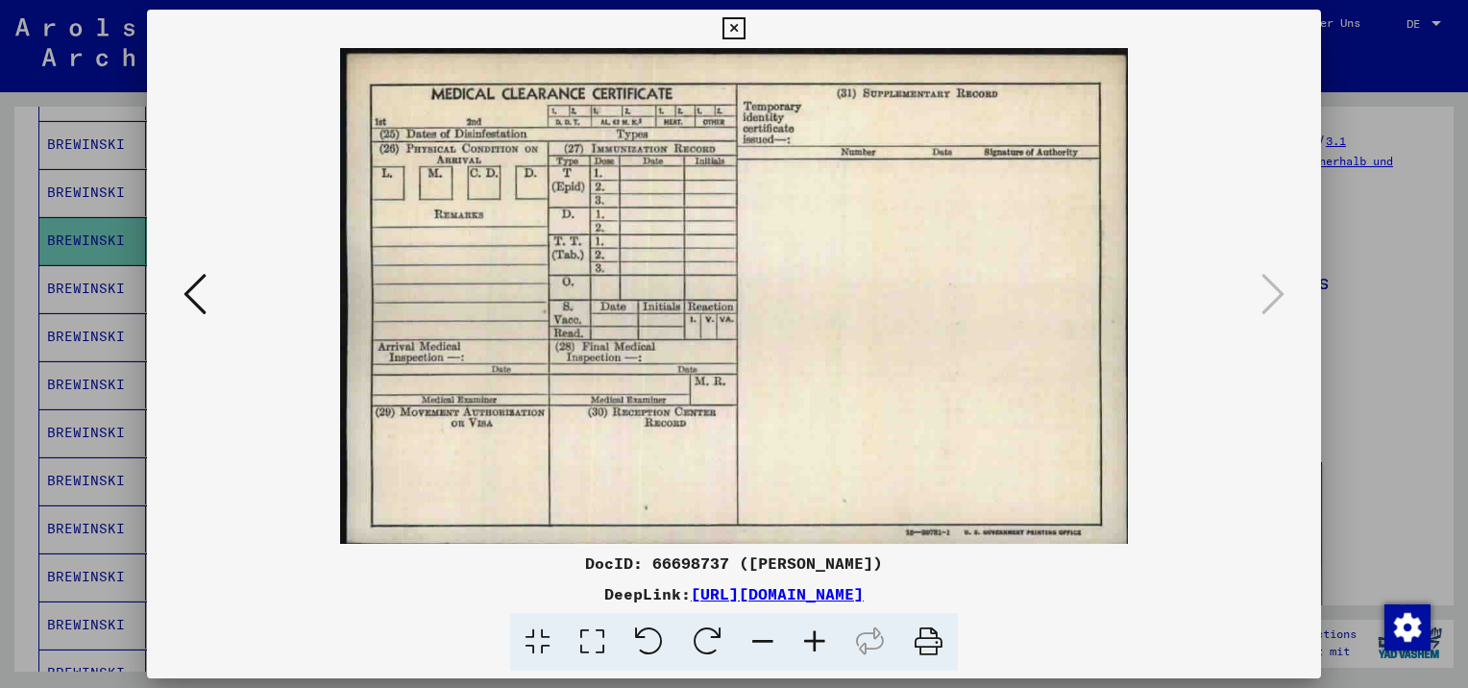
click at [734, 27] on icon at bounding box center [733, 28] width 22 height 23
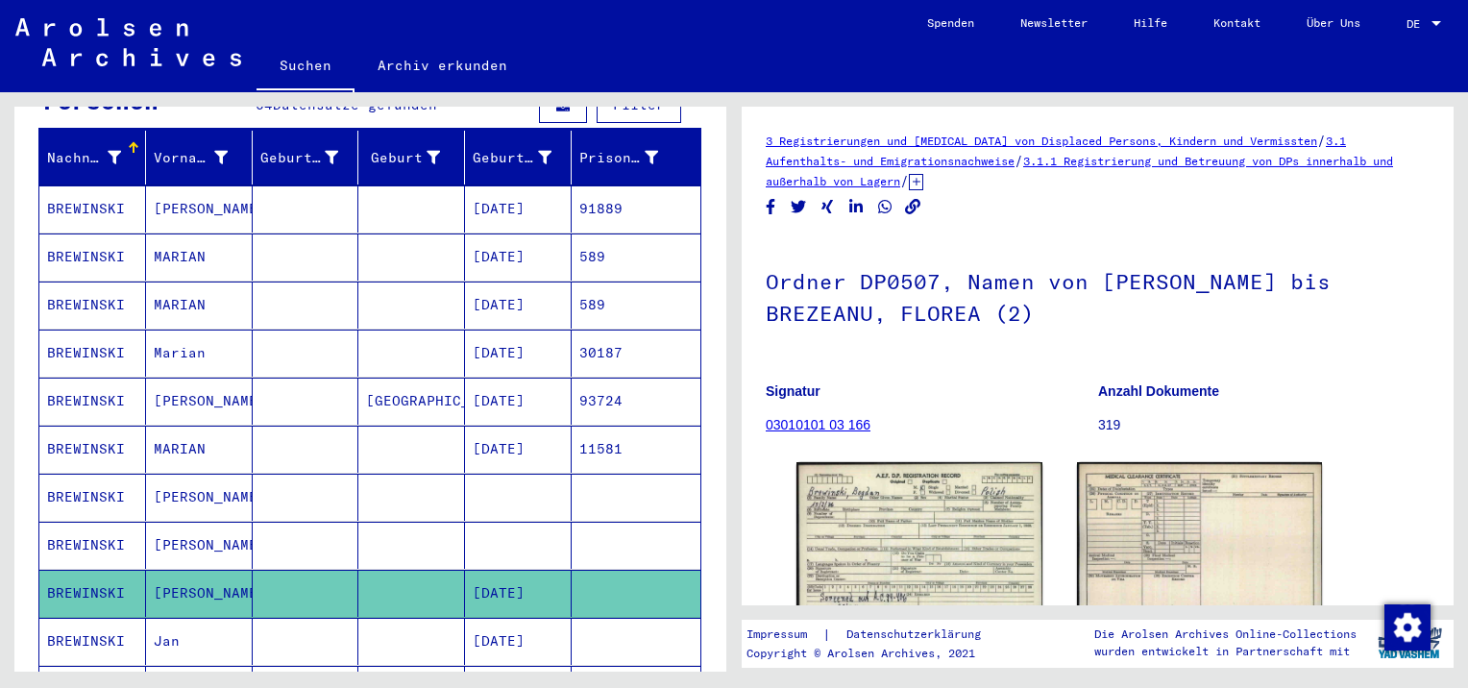
scroll to position [192, 0]
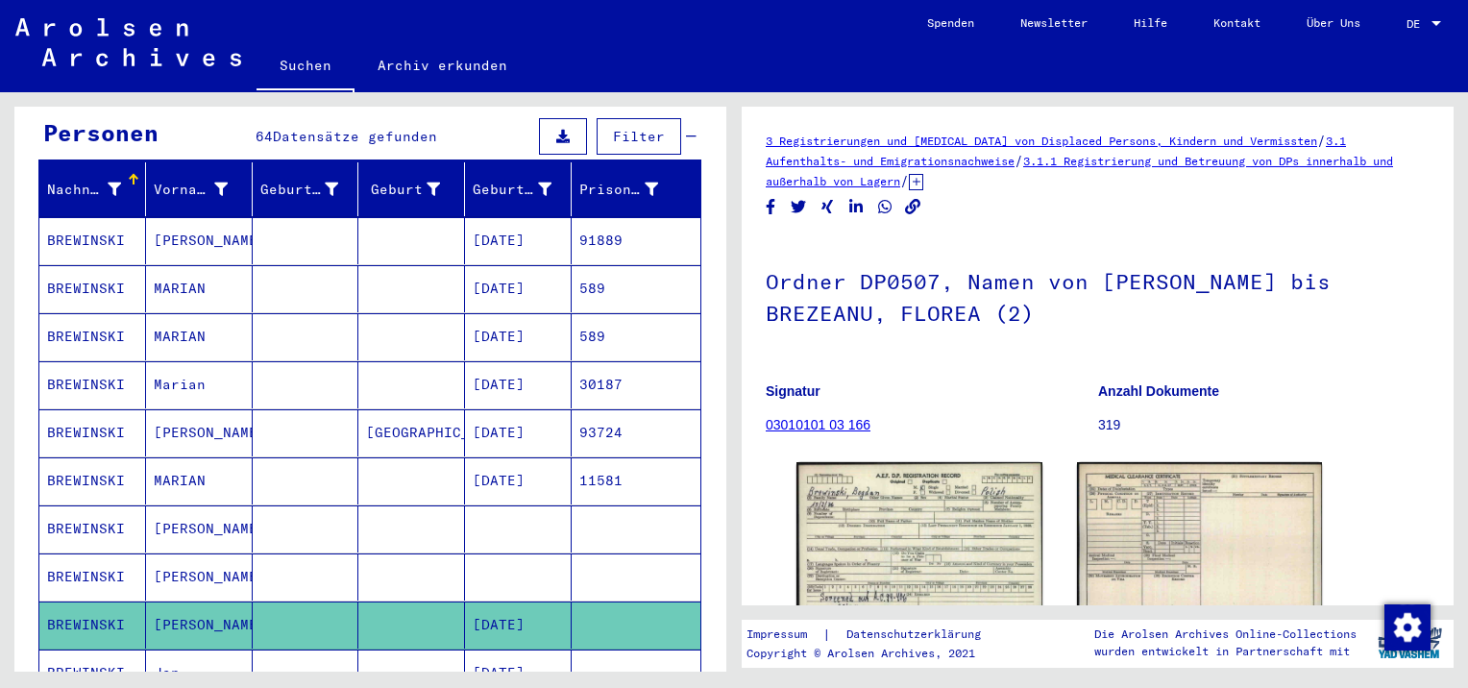
click at [199, 229] on mat-cell "[PERSON_NAME]" at bounding box center [199, 240] width 107 height 47
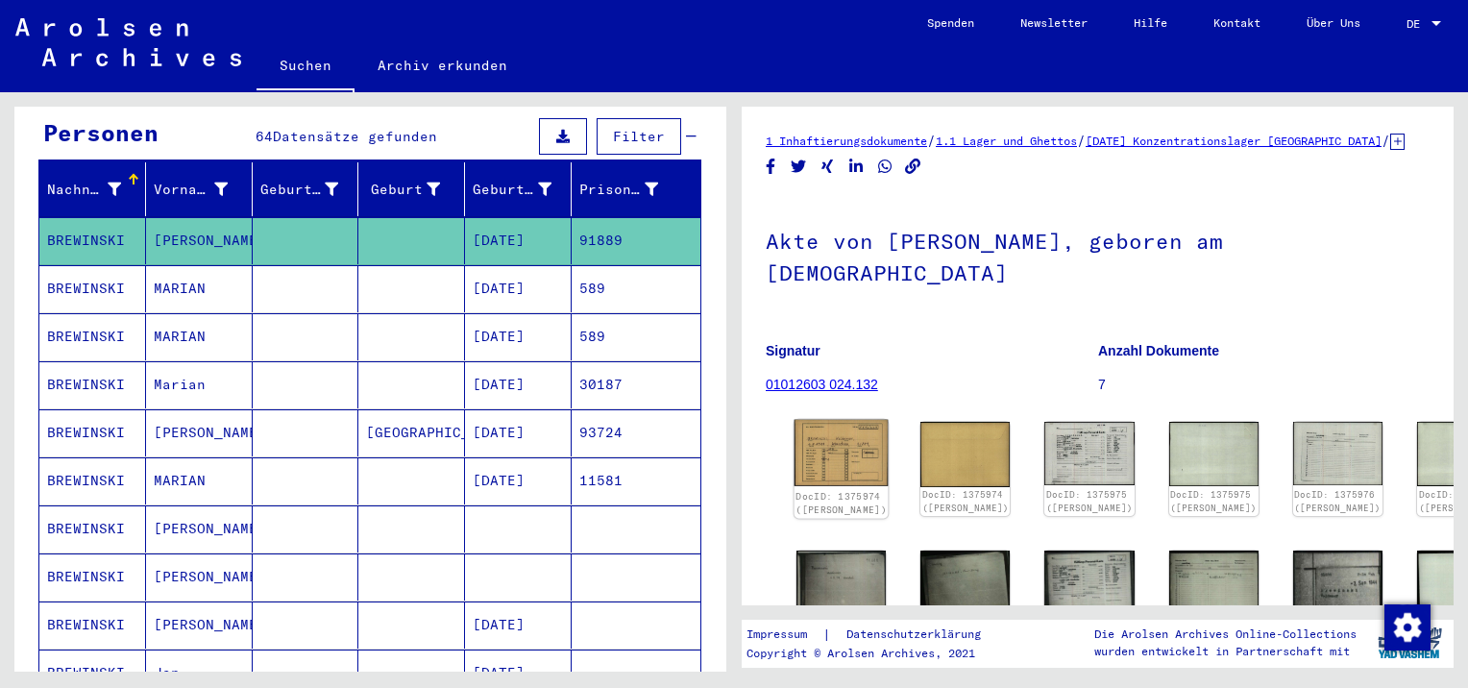
click at [844, 486] on img at bounding box center [842, 453] width 94 height 66
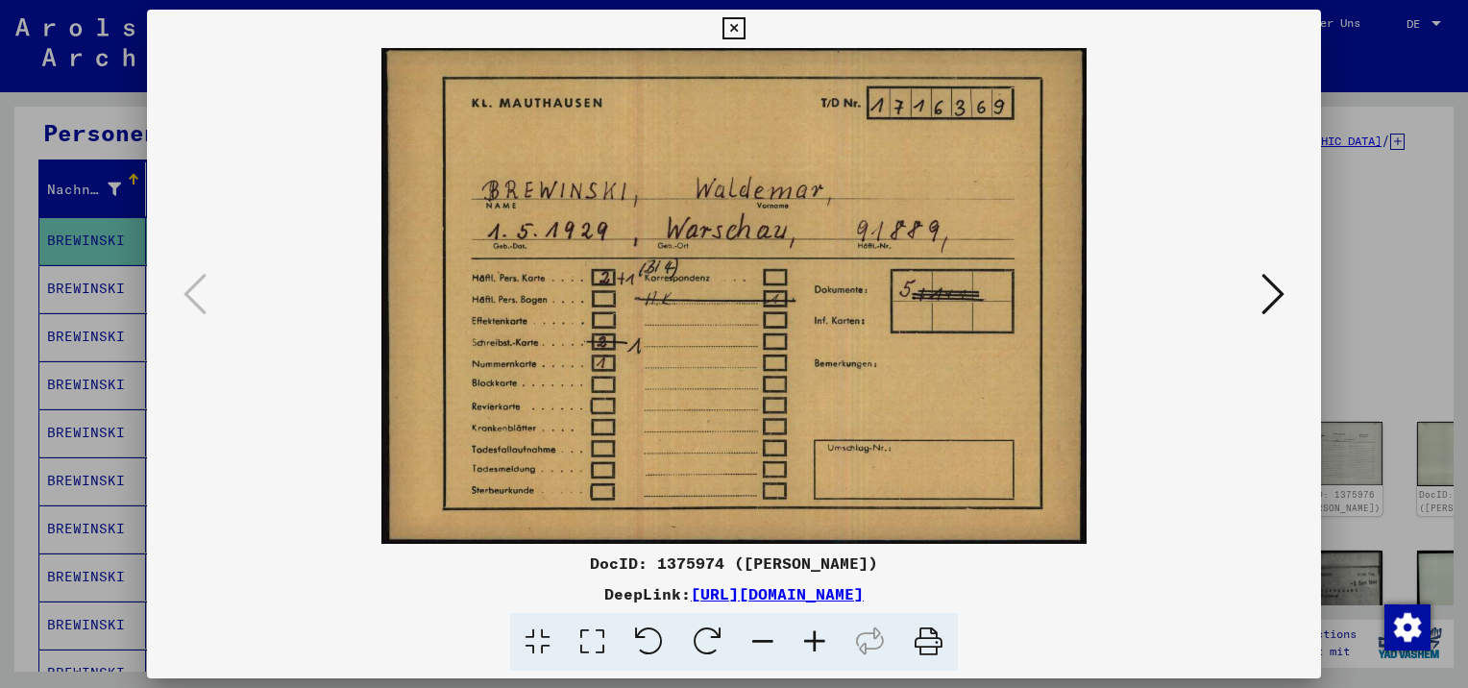
click at [1276, 289] on icon at bounding box center [1272, 294] width 23 height 46
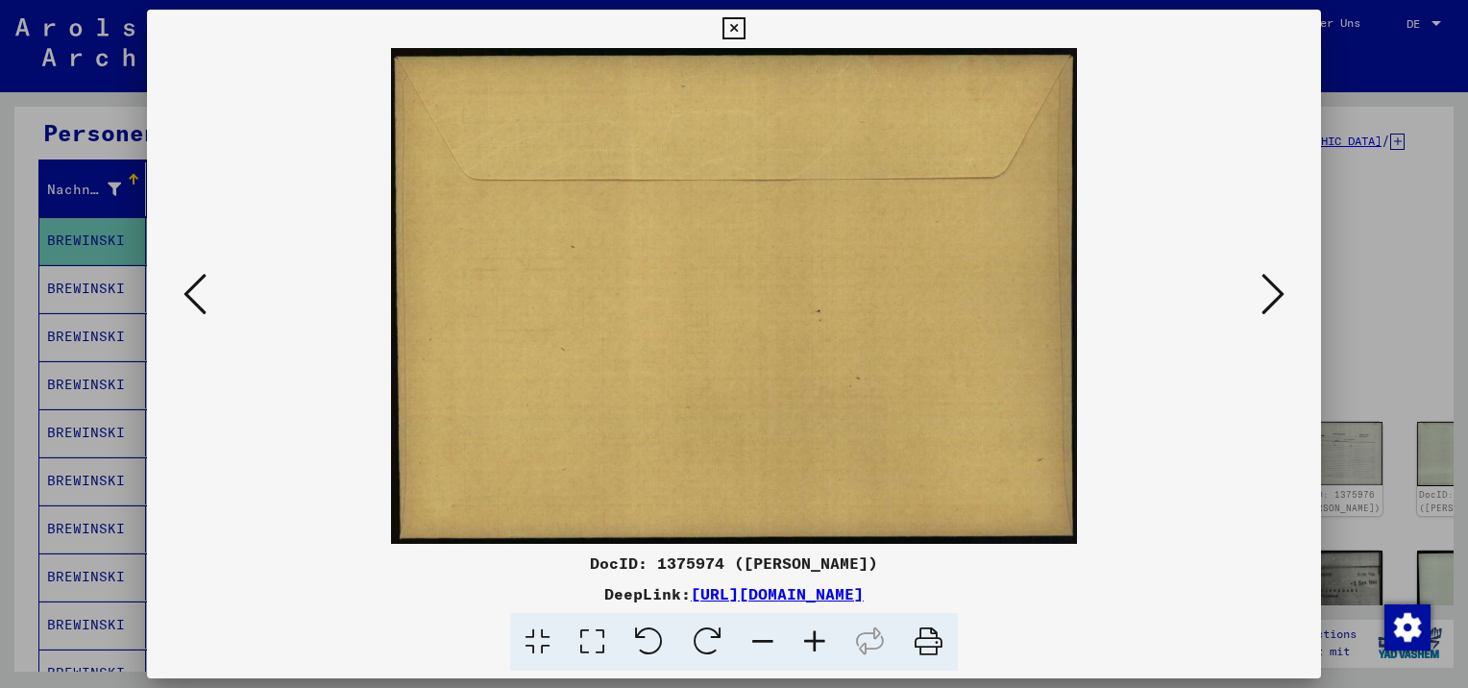
click at [1276, 289] on icon at bounding box center [1272, 294] width 23 height 46
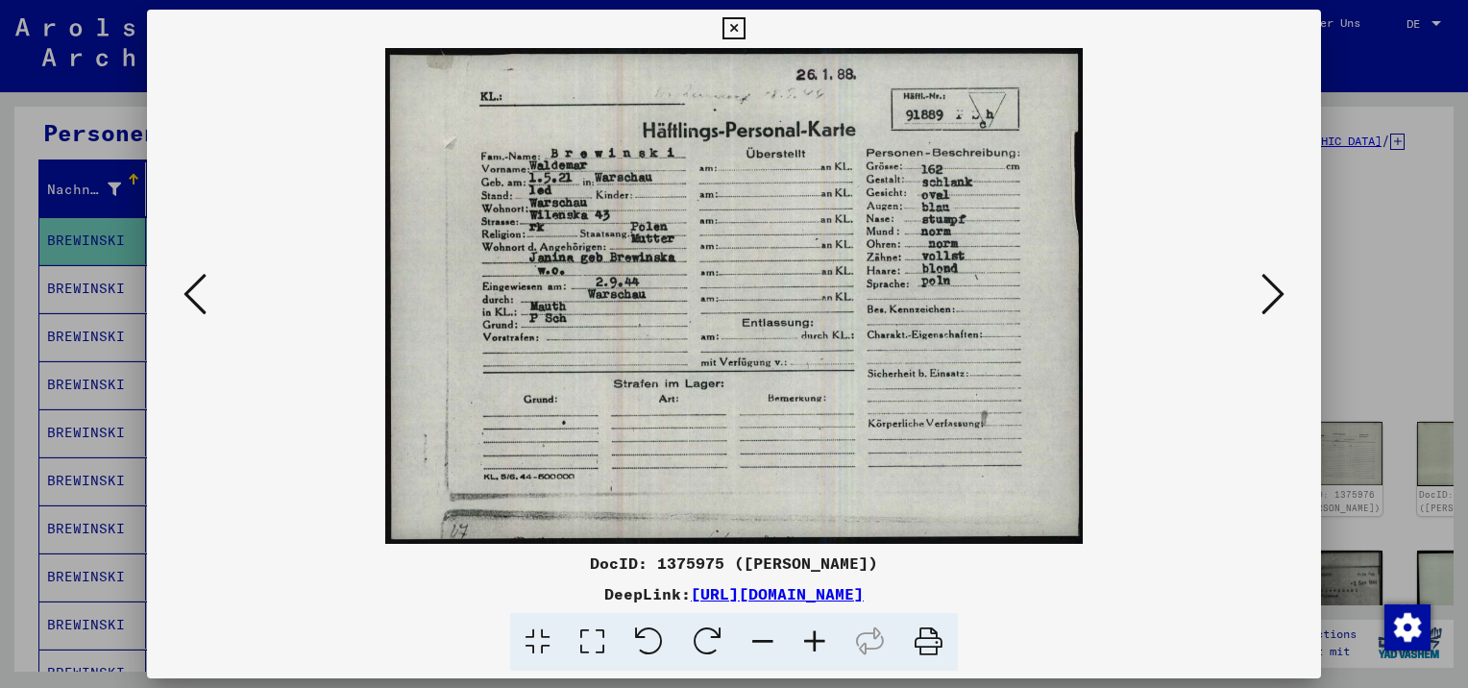
click at [737, 26] on icon at bounding box center [733, 28] width 22 height 23
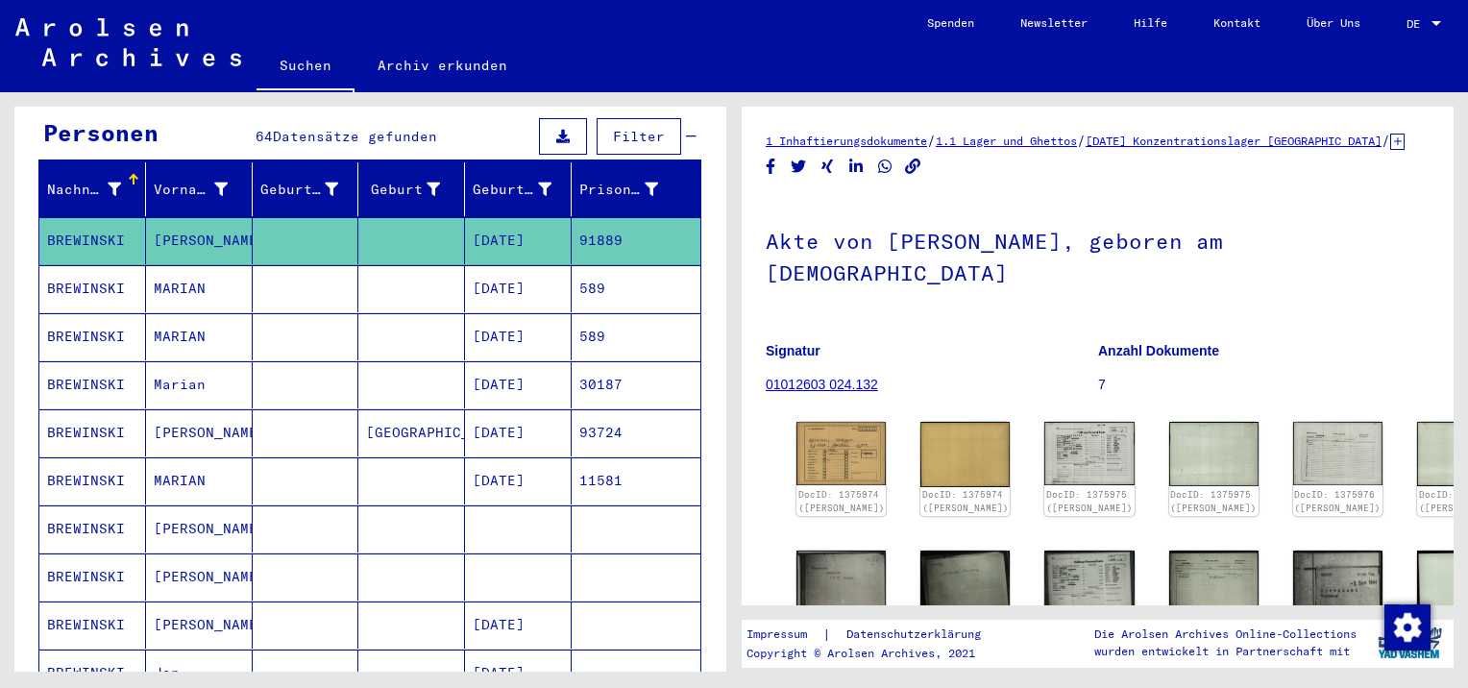
click at [186, 273] on mat-cell "MARIAN" at bounding box center [199, 288] width 107 height 47
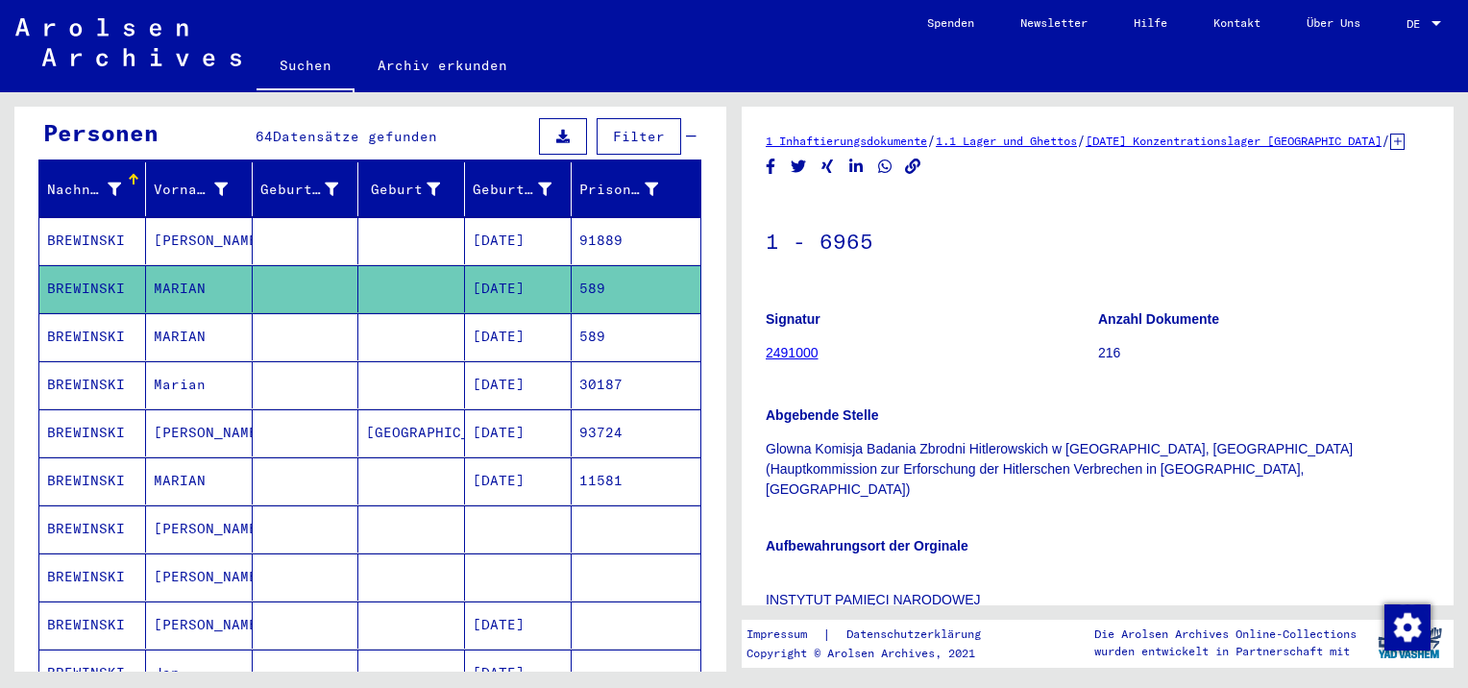
scroll to position [288, 0]
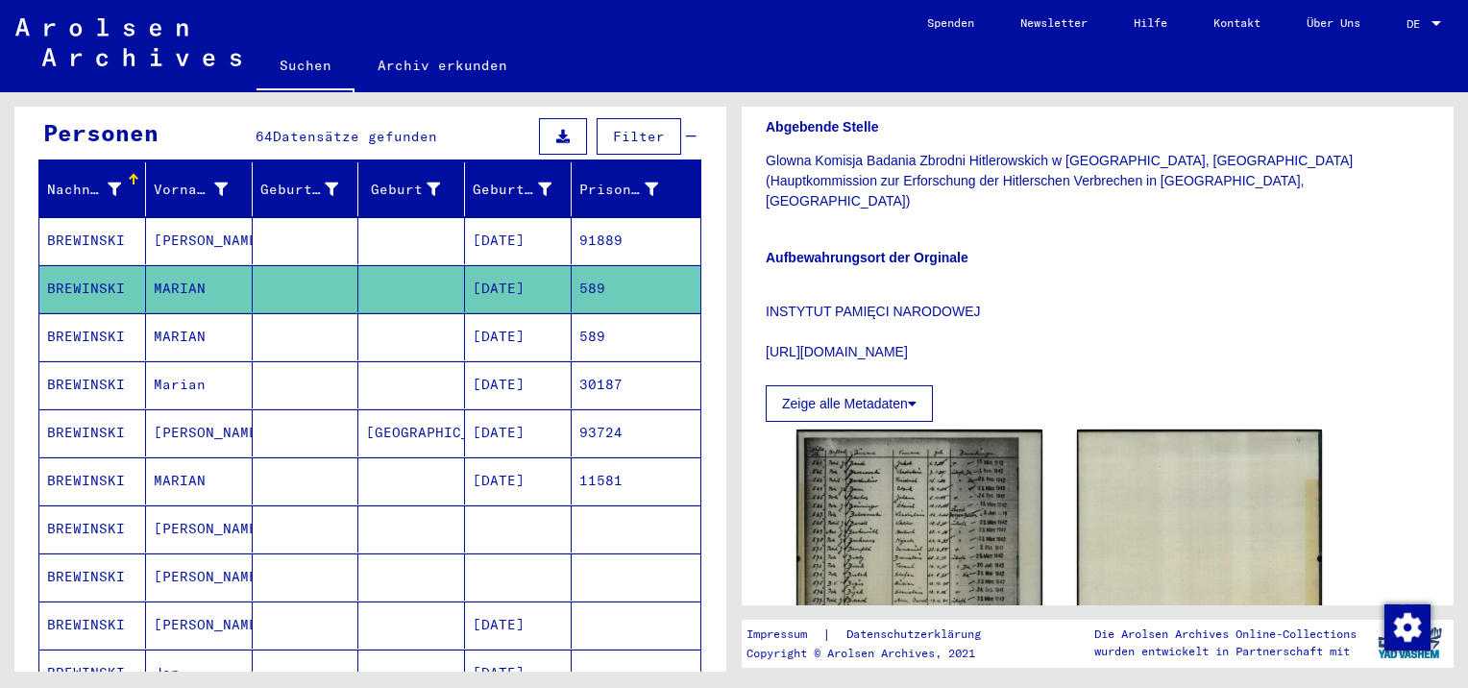
click at [177, 318] on mat-cell "MARIAN" at bounding box center [199, 336] width 107 height 47
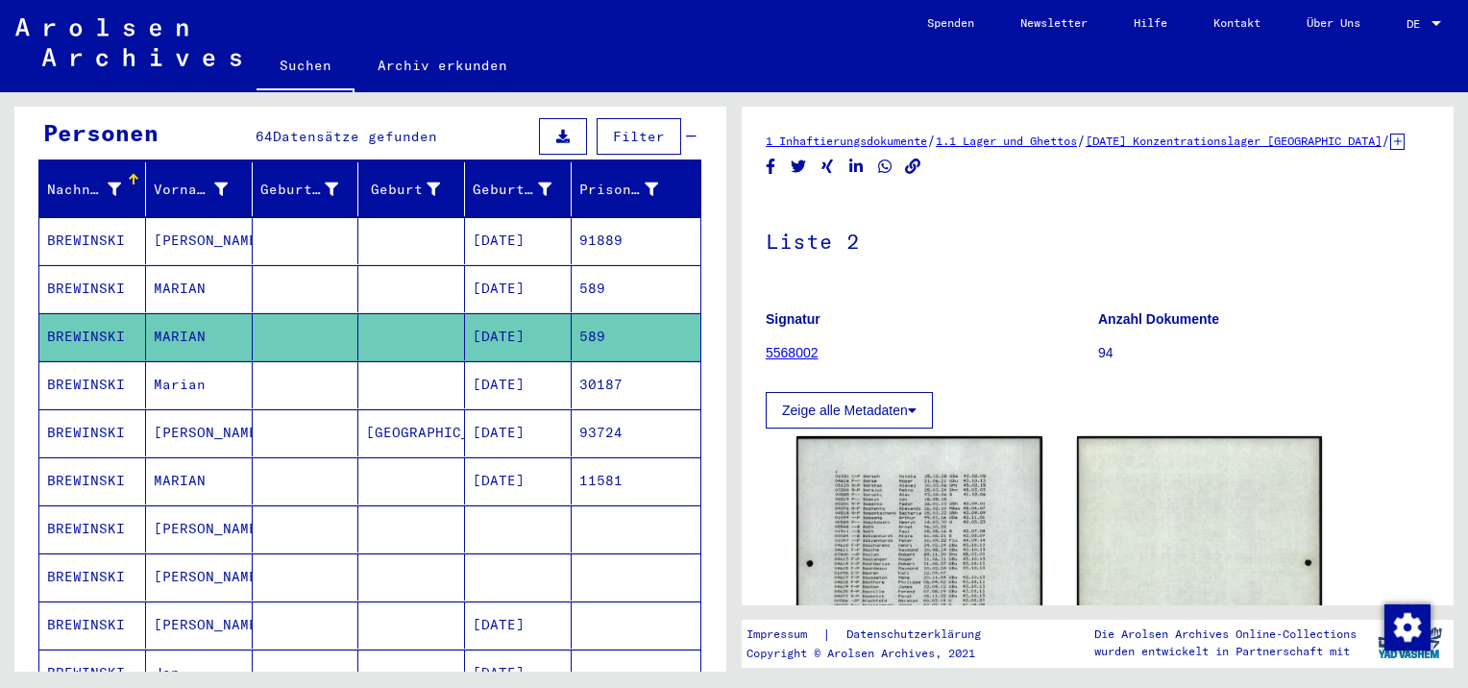
click at [188, 374] on mat-cell "Marian" at bounding box center [199, 384] width 107 height 47
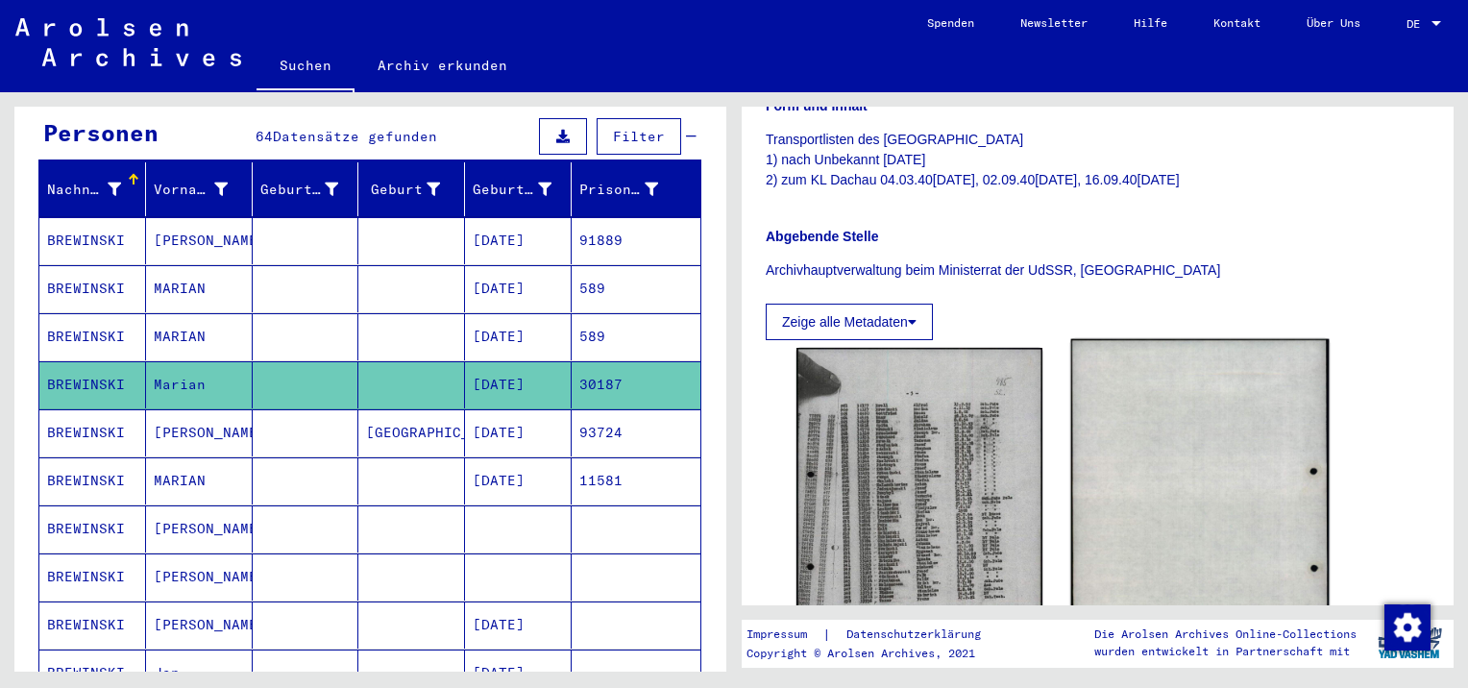
scroll to position [384, 0]
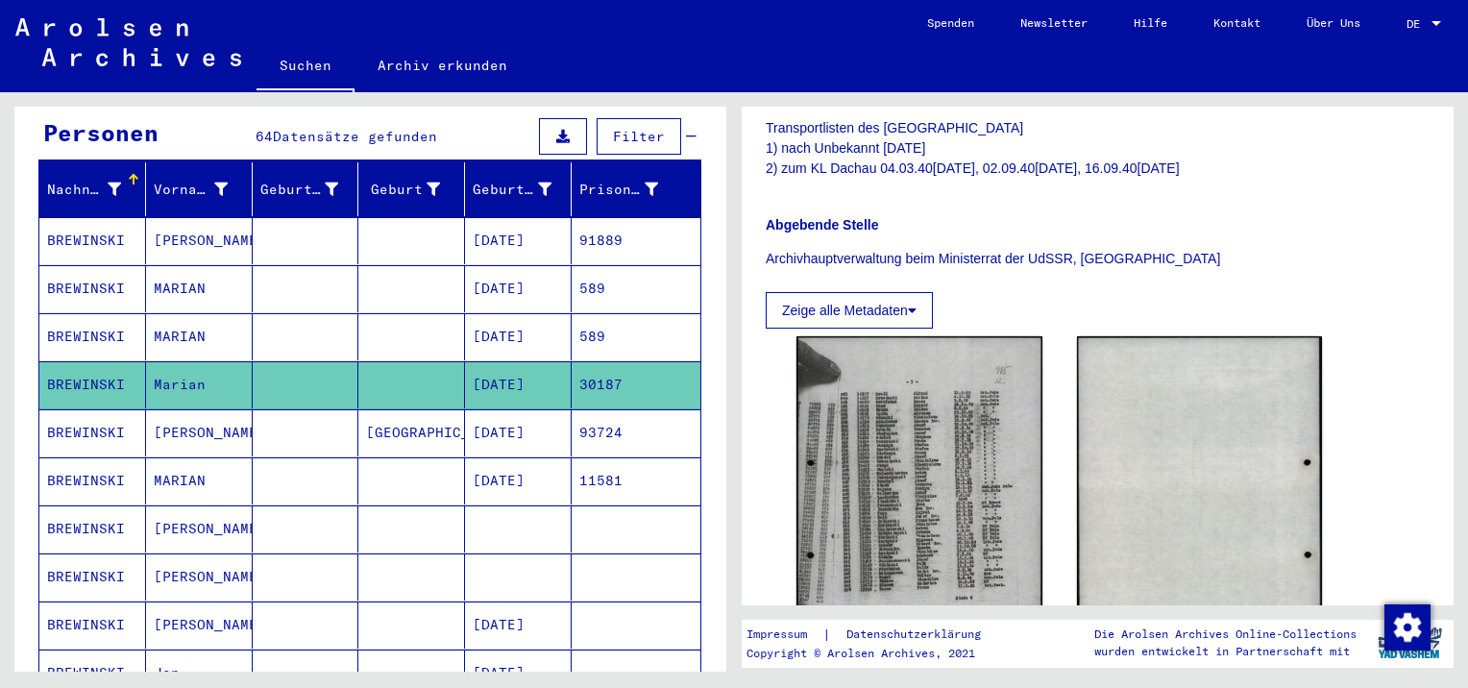
click at [190, 457] on mat-cell "MARIAN" at bounding box center [199, 480] width 107 height 47
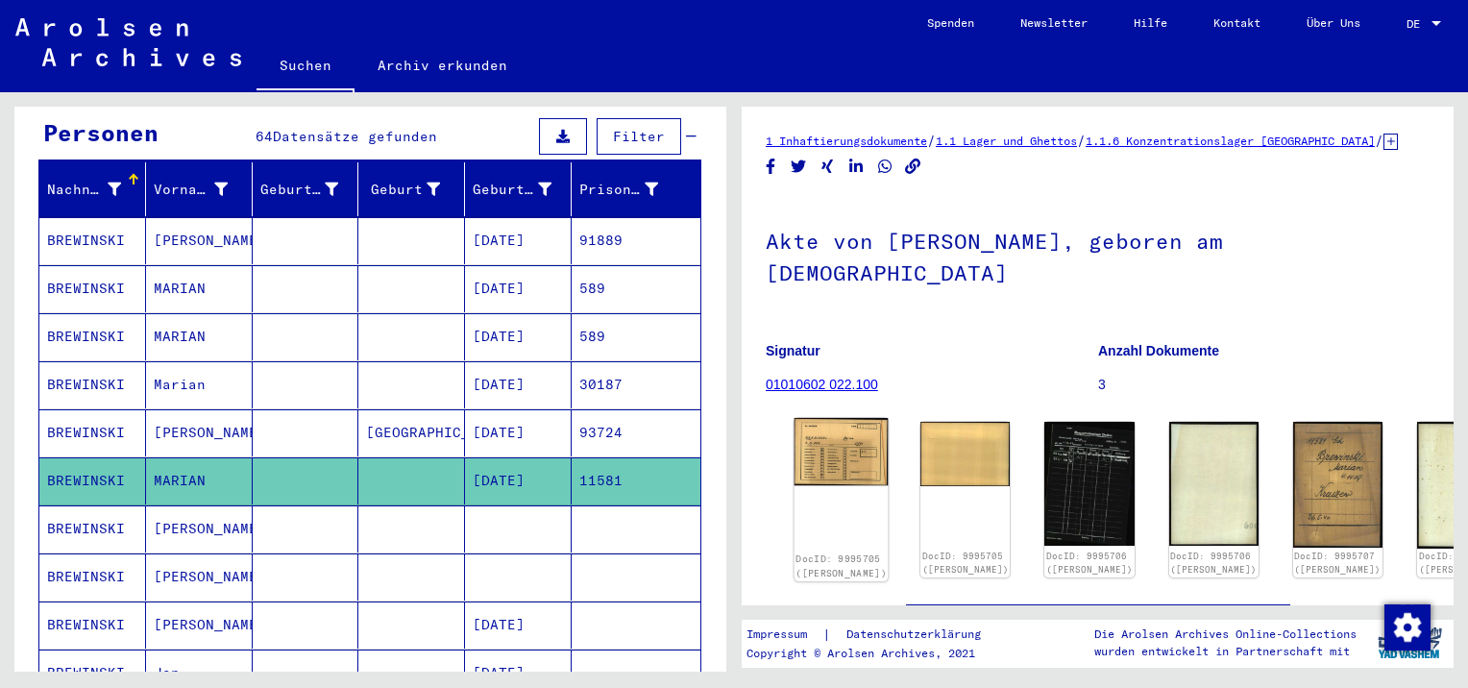
click at [856, 426] on img at bounding box center [842, 452] width 94 height 68
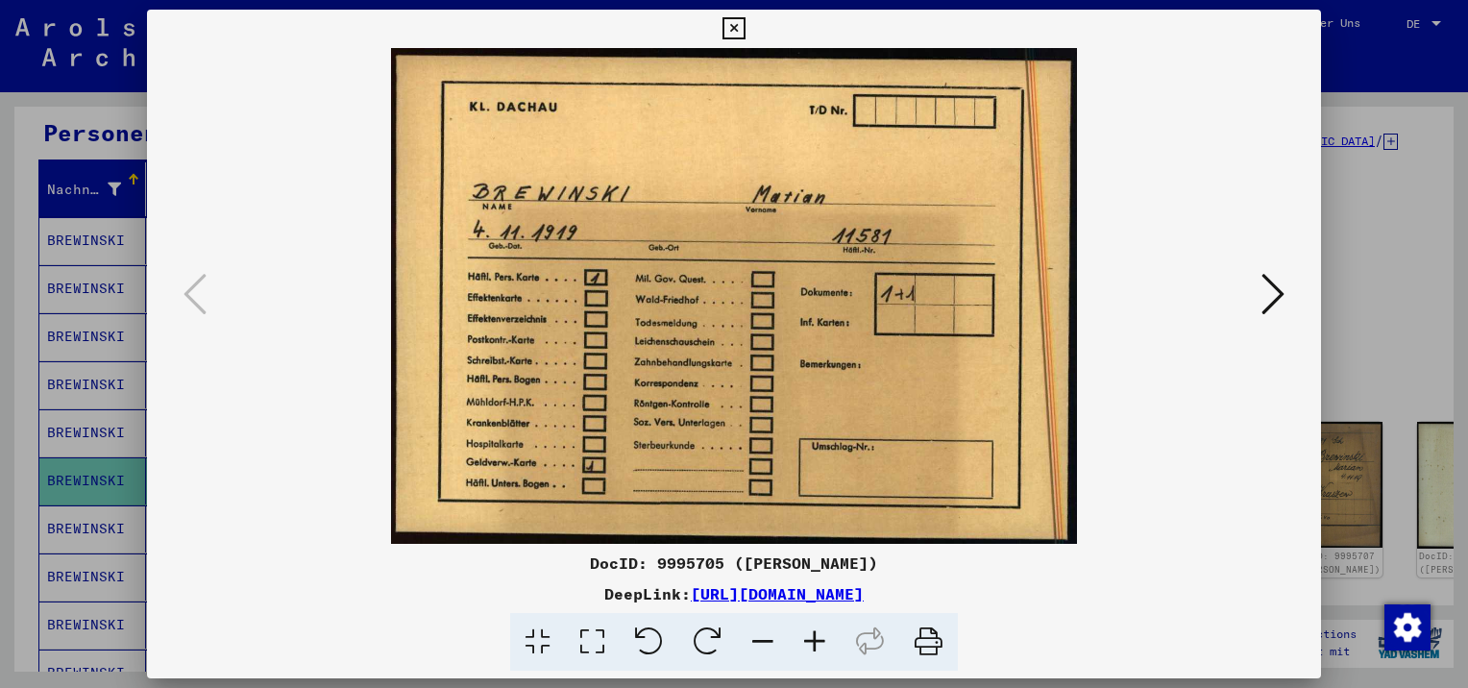
click at [1273, 290] on icon at bounding box center [1272, 294] width 23 height 46
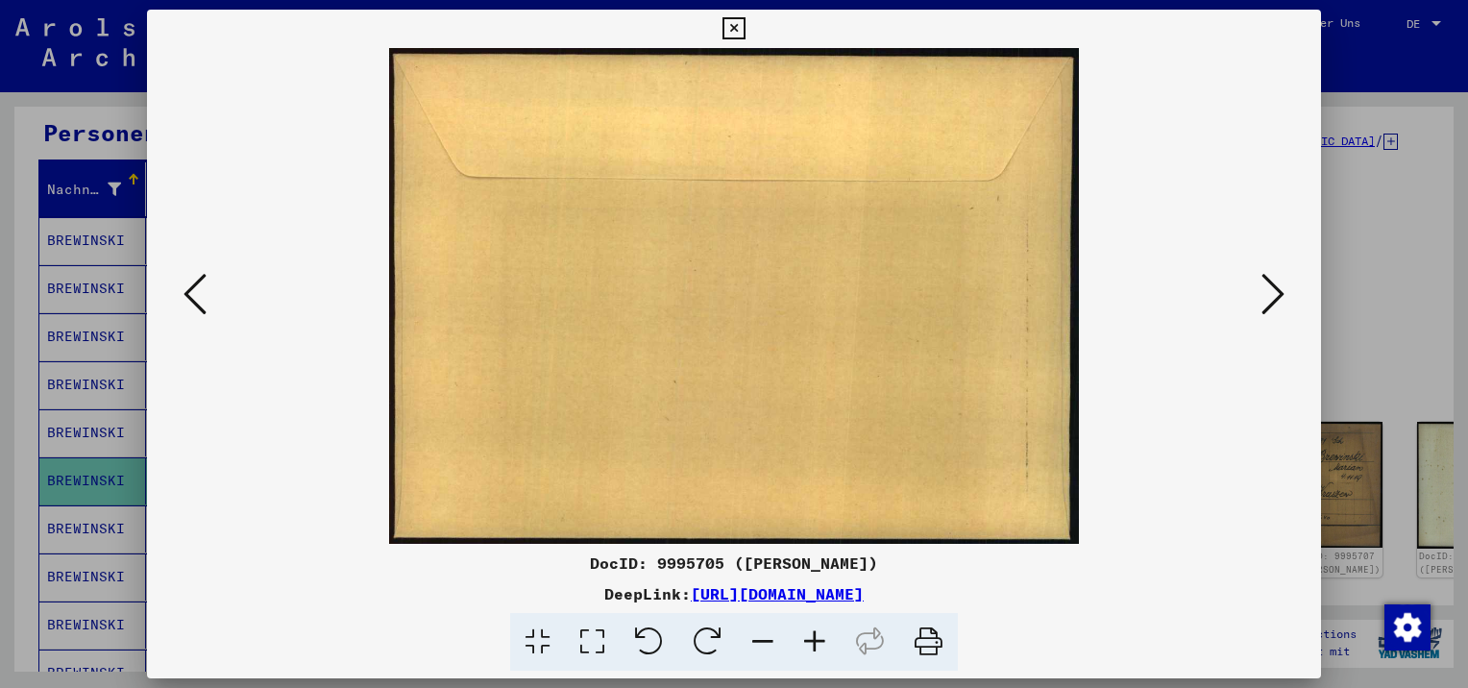
click at [1273, 304] on icon at bounding box center [1272, 294] width 23 height 46
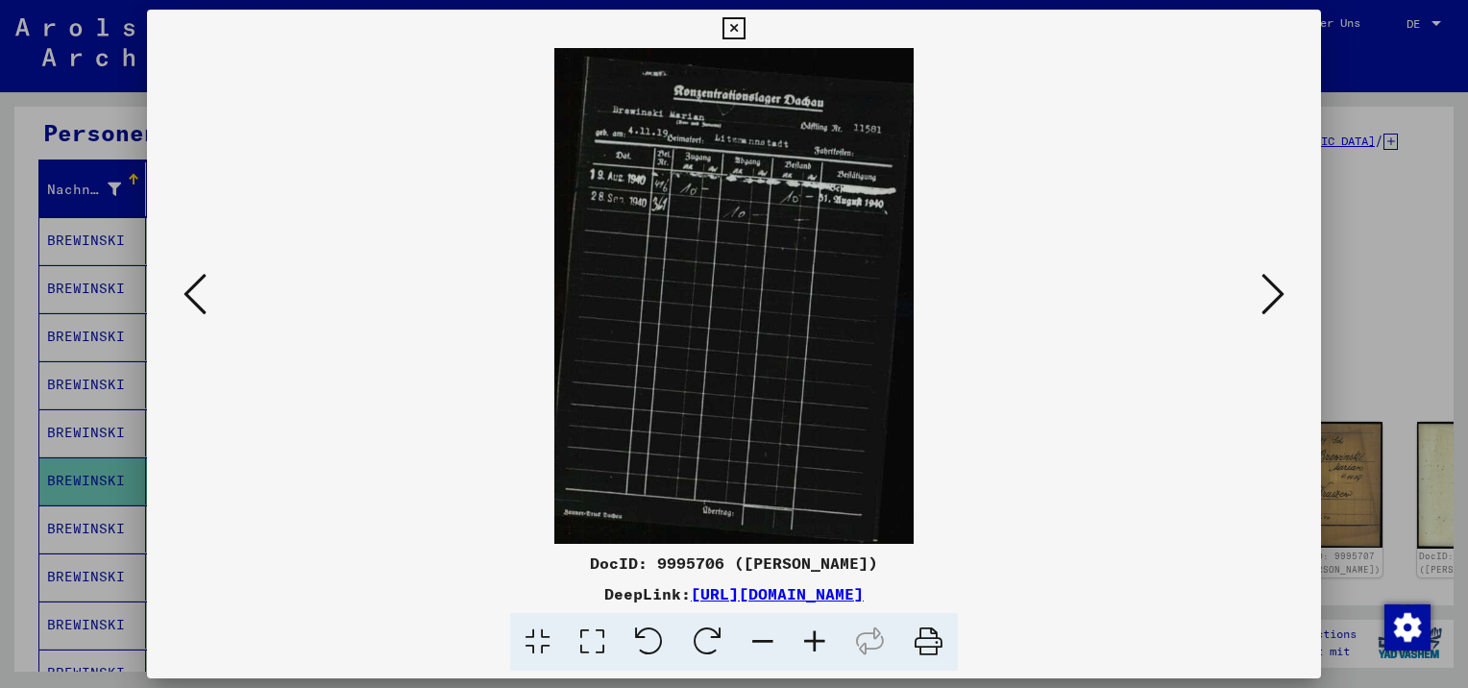
click at [1272, 311] on icon at bounding box center [1272, 294] width 23 height 46
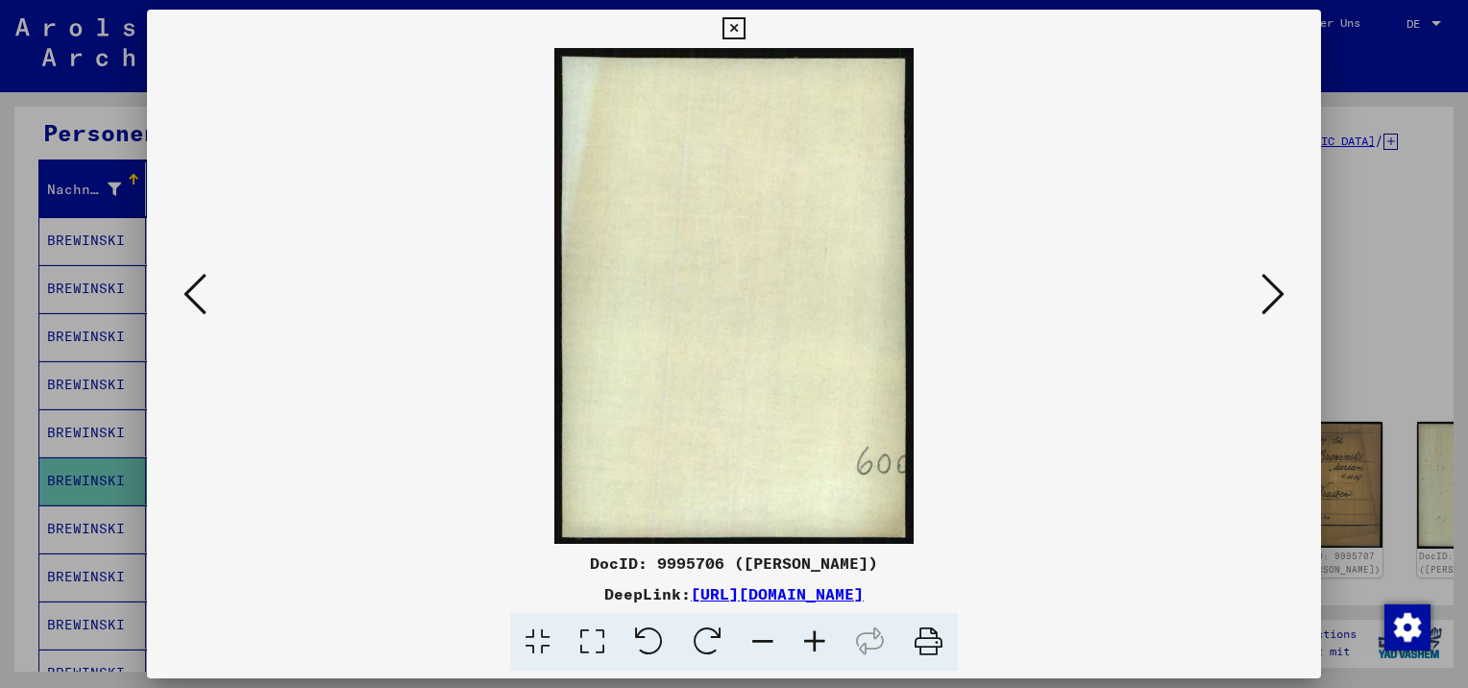
click at [730, 29] on icon at bounding box center [733, 28] width 22 height 23
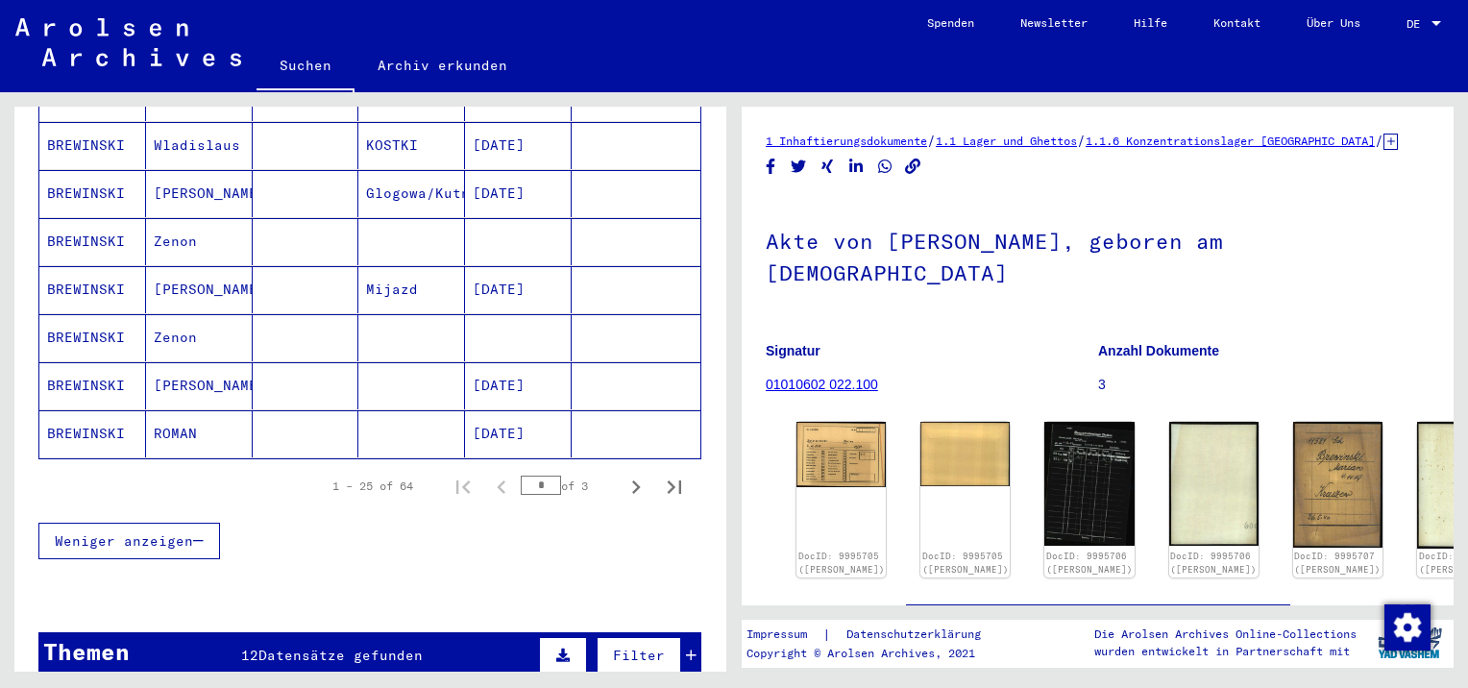
scroll to position [1153, 0]
